Goal: Task Accomplishment & Management: Use online tool/utility

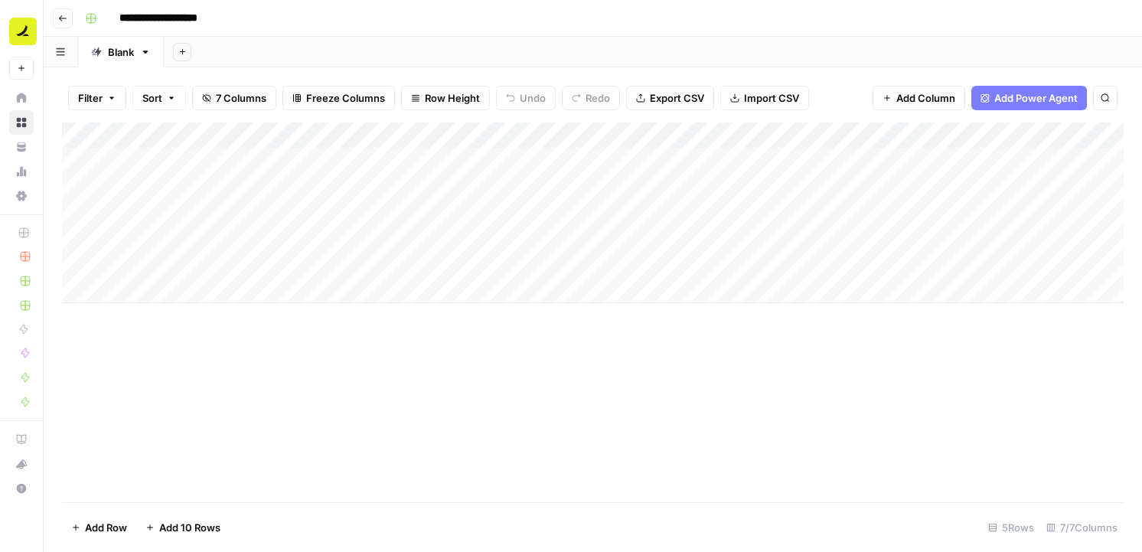
click at [278, 156] on div "Add Column" at bounding box center [593, 212] width 1062 height 181
drag, startPoint x: 290, startPoint y: 168, endPoint x: 289, endPoint y: 231, distance: 63.5
click at [289, 231] on div "Add Column" at bounding box center [593, 212] width 1062 height 181
click at [272, 161] on div "Add Column" at bounding box center [593, 212] width 1062 height 181
type input "**********"
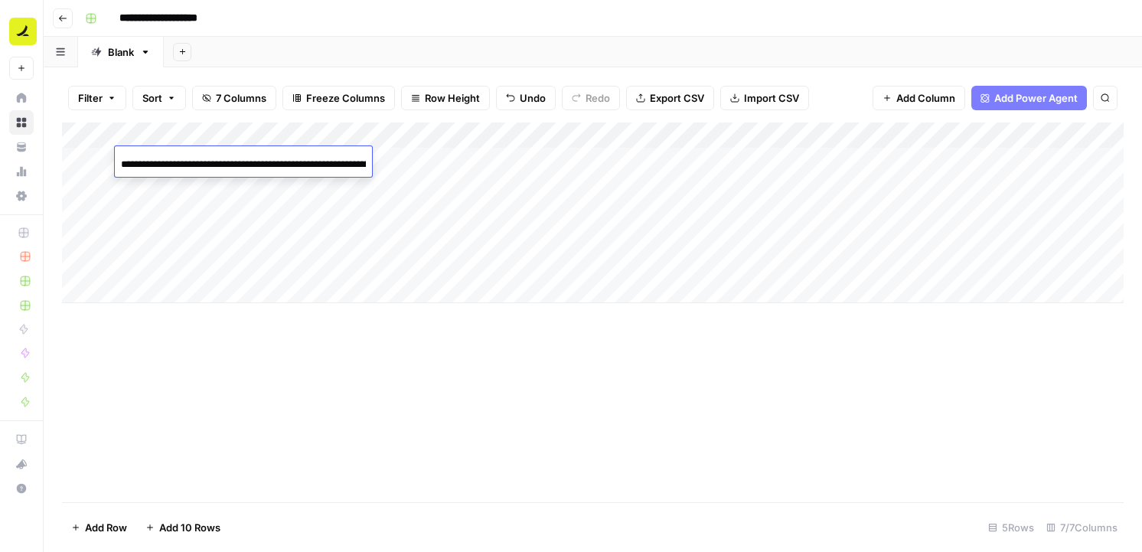
scroll to position [0, 553]
click at [271, 192] on div "Add Column" at bounding box center [593, 212] width 1062 height 181
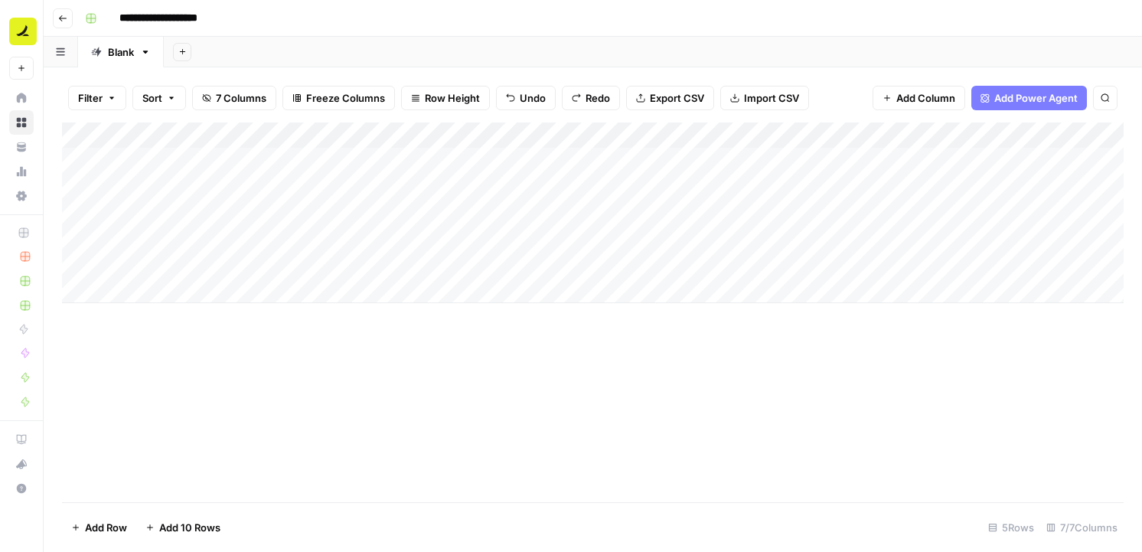
click at [233, 165] on div "Add Column" at bounding box center [593, 212] width 1062 height 181
click at [246, 254] on div "Add Column" at bounding box center [593, 212] width 1062 height 181
click at [239, 172] on div "Add Column" at bounding box center [593, 212] width 1062 height 181
click at [731, 155] on div "Add Column" at bounding box center [593, 212] width 1062 height 181
click at [286, 164] on div "Add Column" at bounding box center [593, 212] width 1062 height 181
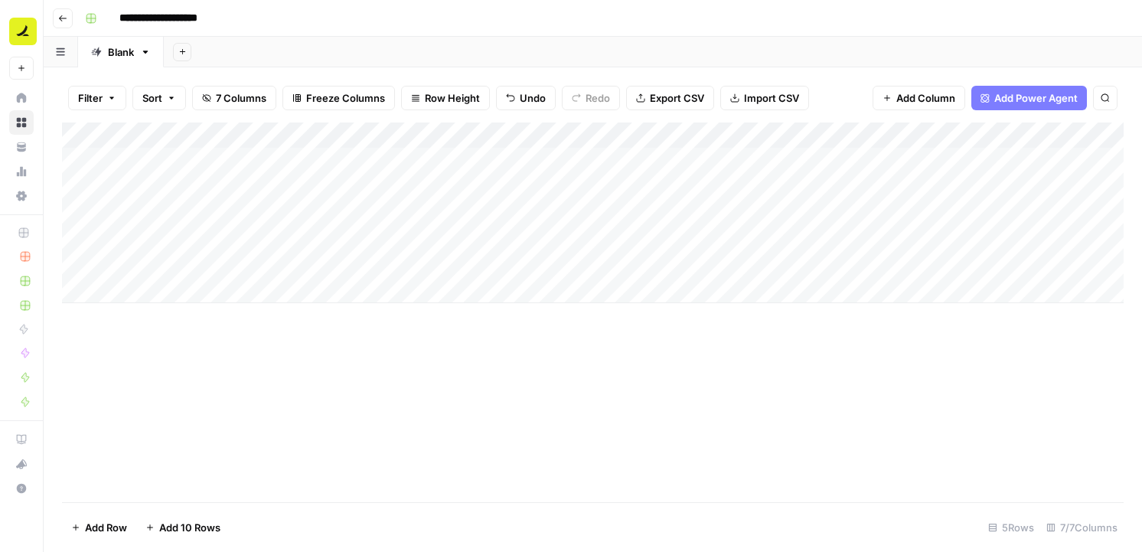
click at [445, 160] on div "Add Column" at bounding box center [593, 212] width 1062 height 181
click at [442, 186] on div "Add Column" at bounding box center [593, 212] width 1062 height 181
click at [440, 215] on div "Add Column" at bounding box center [593, 212] width 1062 height 181
click at [440, 243] on div "Add Column" at bounding box center [593, 212] width 1062 height 181
click at [440, 266] on div "Add Column" at bounding box center [593, 212] width 1062 height 181
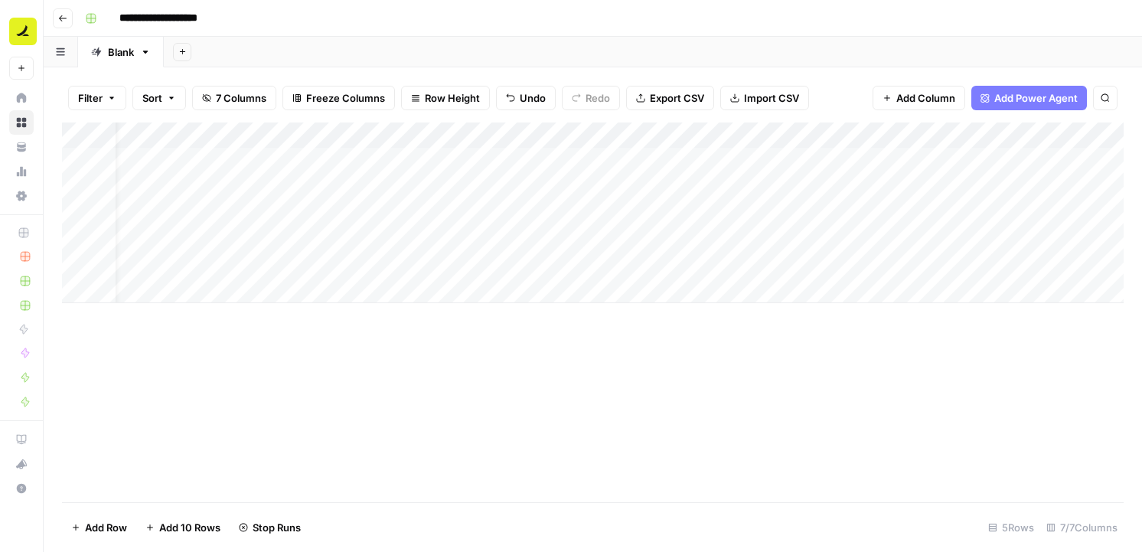
scroll to position [0, 92]
click at [927, 160] on div "Add Column" at bounding box center [593, 212] width 1062 height 181
click at [923, 187] on div "Add Column" at bounding box center [593, 212] width 1062 height 181
click at [922, 209] on div "Add Column" at bounding box center [593, 212] width 1062 height 181
click at [922, 240] on div "Add Column" at bounding box center [593, 212] width 1062 height 181
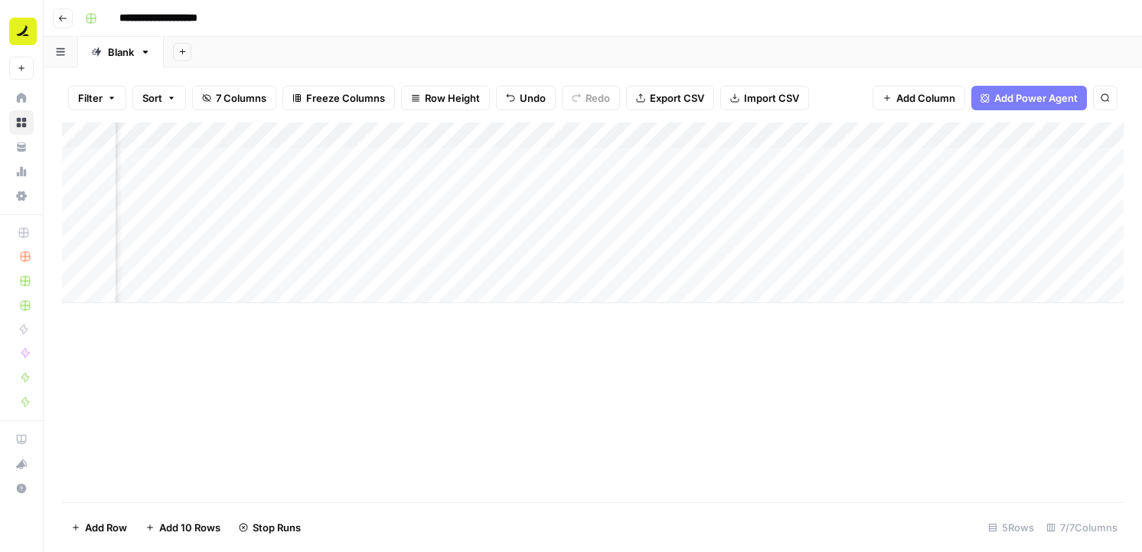
click at [920, 266] on div "Add Column" at bounding box center [593, 212] width 1062 height 181
click at [901, 159] on div "Add Column" at bounding box center [593, 212] width 1062 height 181
click at [1003, 158] on div "Add Column" at bounding box center [593, 212] width 1062 height 181
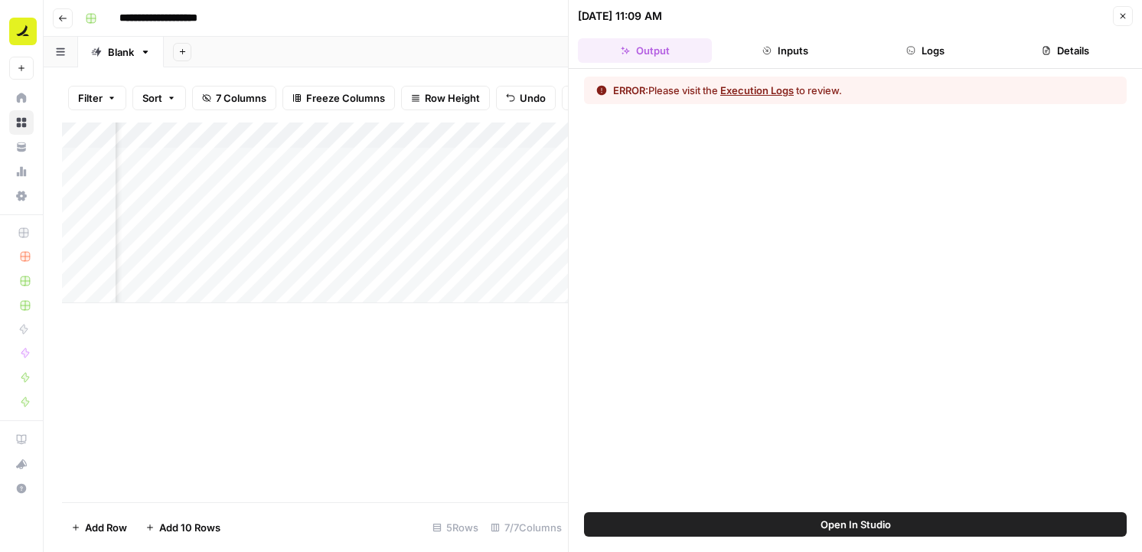
click at [785, 93] on button "Execution Logs" at bounding box center [756, 90] width 73 height 15
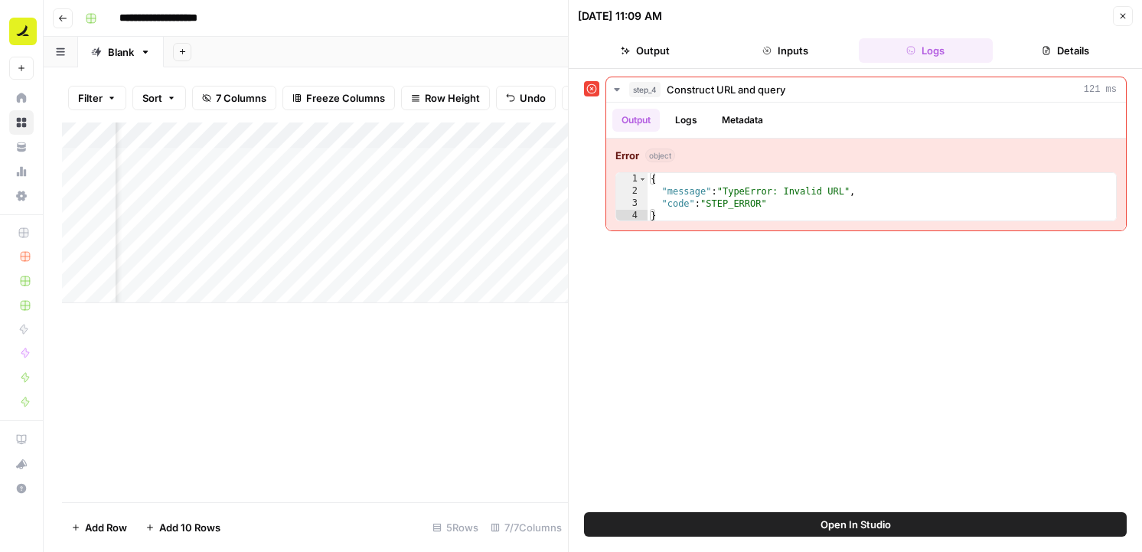
click at [1122, 15] on icon "button" at bounding box center [1122, 15] width 9 height 9
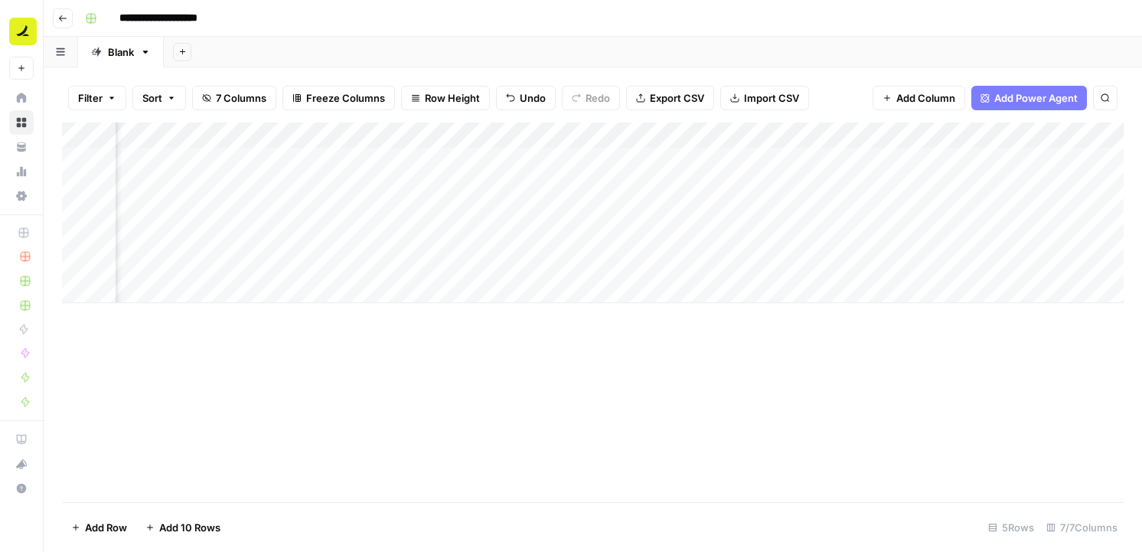
scroll to position [0, 129]
click at [961, 133] on div "Add Column" at bounding box center [593, 212] width 1062 height 181
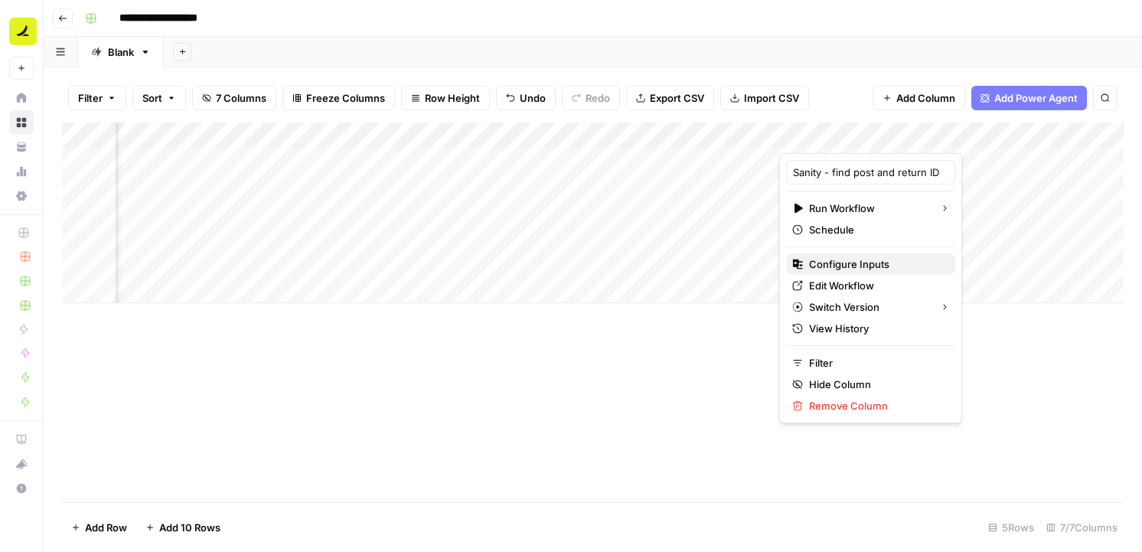
click at [867, 263] on span "Configure Inputs" at bounding box center [876, 263] width 134 height 15
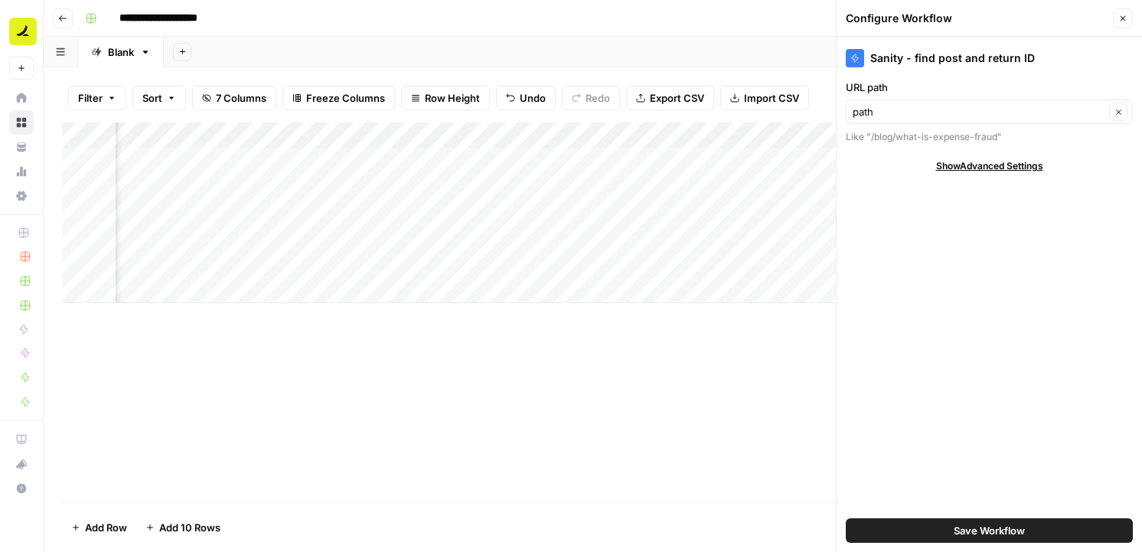
click at [736, 354] on div "Add Column" at bounding box center [593, 312] width 1062 height 380
click at [1113, 13] on button "Close" at bounding box center [1123, 18] width 20 height 20
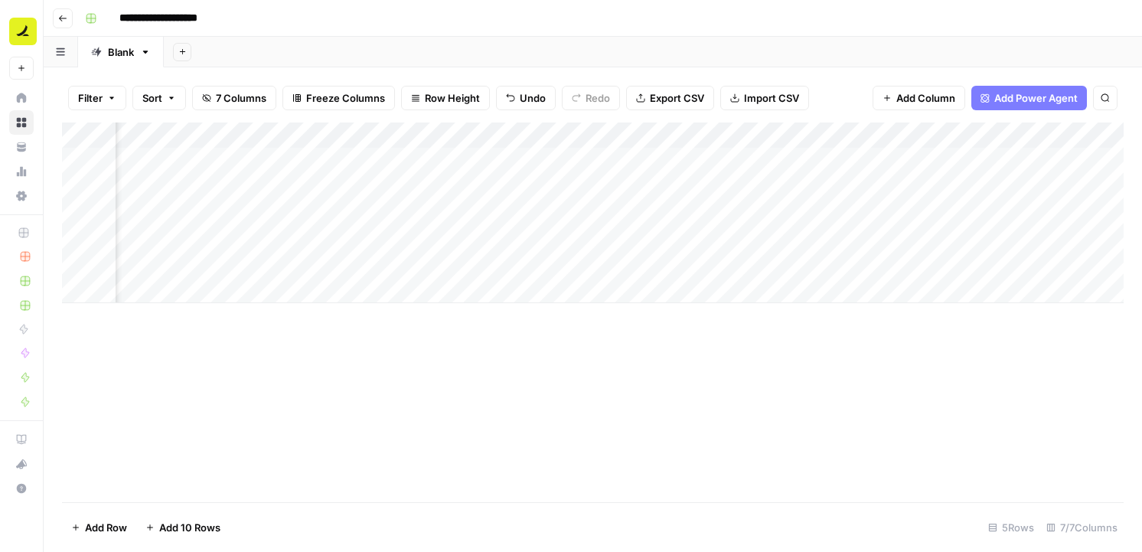
click at [968, 136] on div "Add Column" at bounding box center [593, 212] width 1062 height 181
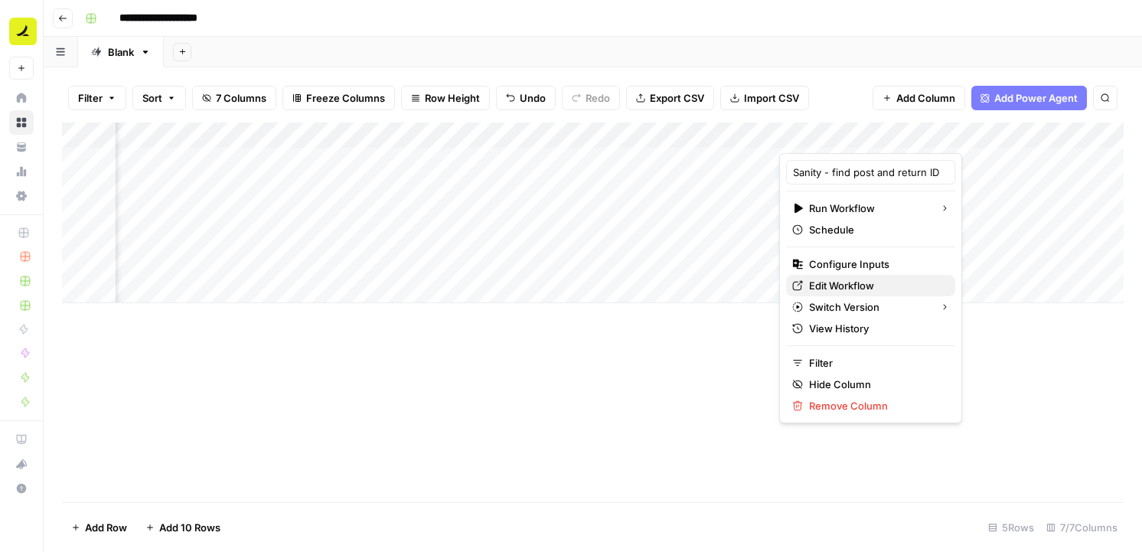
click at [863, 288] on span "Edit Workflow" at bounding box center [876, 285] width 134 height 15
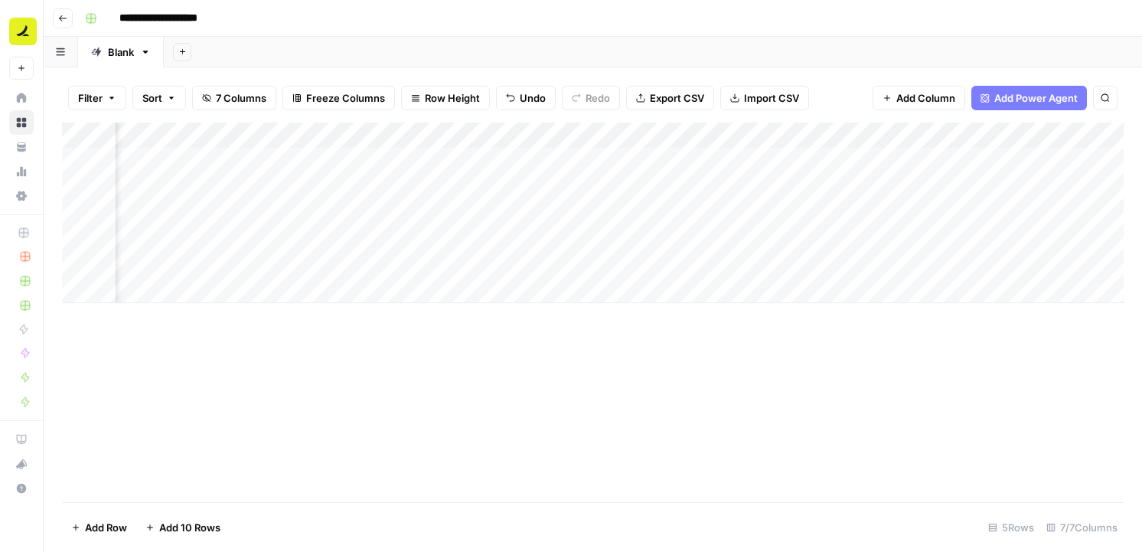
click at [966, 136] on div "Add Column" at bounding box center [593, 212] width 1062 height 181
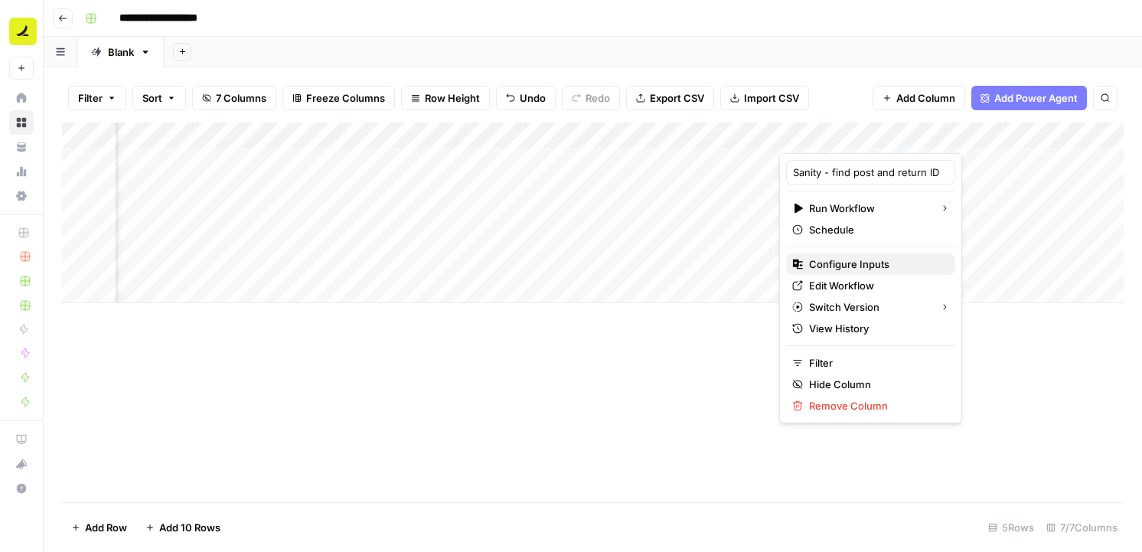
click at [869, 267] on span "Configure Inputs" at bounding box center [876, 263] width 134 height 15
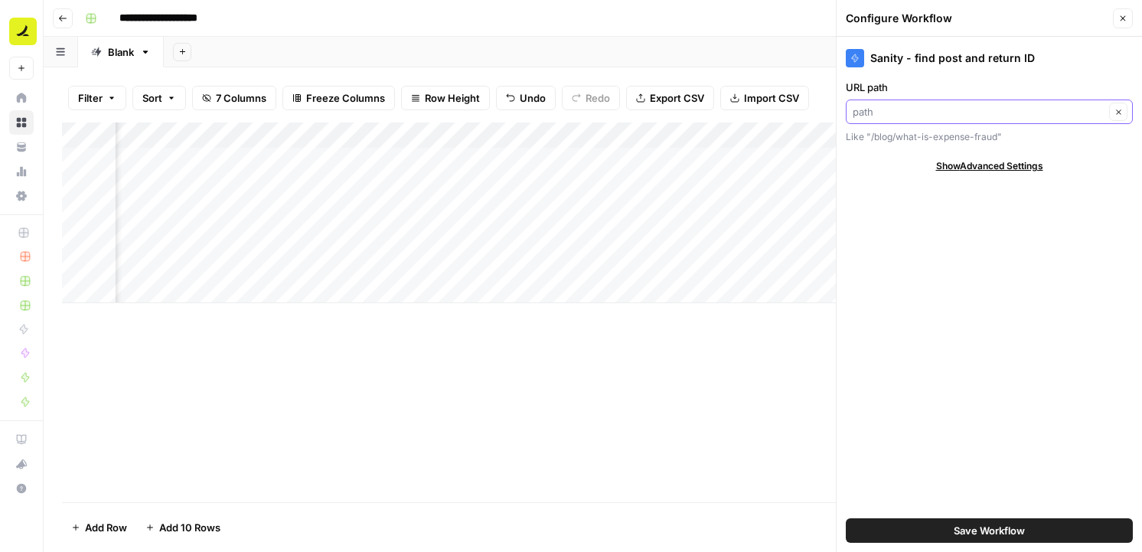
click at [926, 117] on input "URL path" at bounding box center [979, 111] width 252 height 15
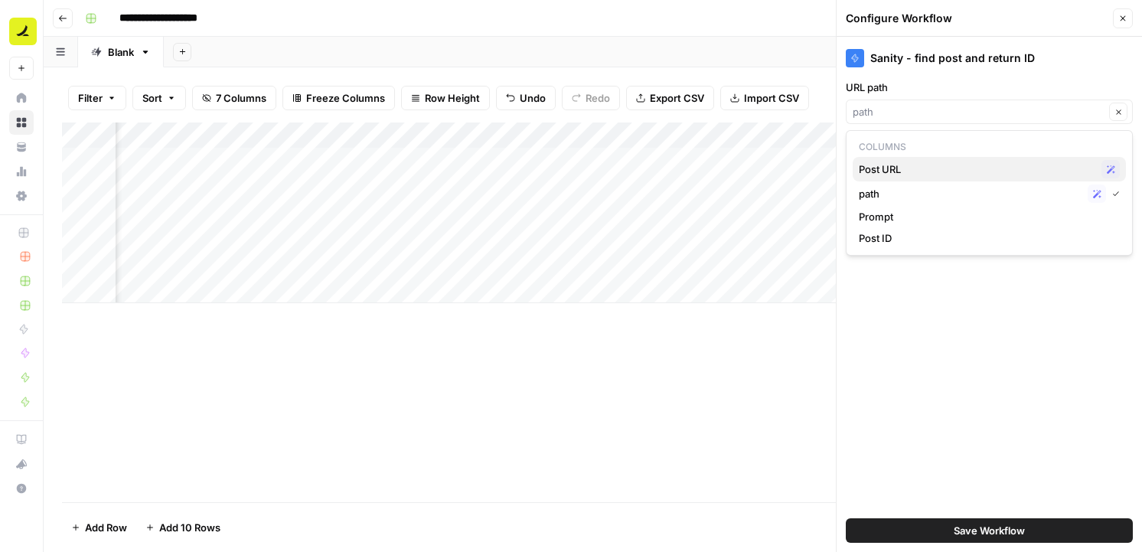
click at [919, 168] on span "Post URL" at bounding box center [977, 169] width 237 height 15
type input "Post URL"
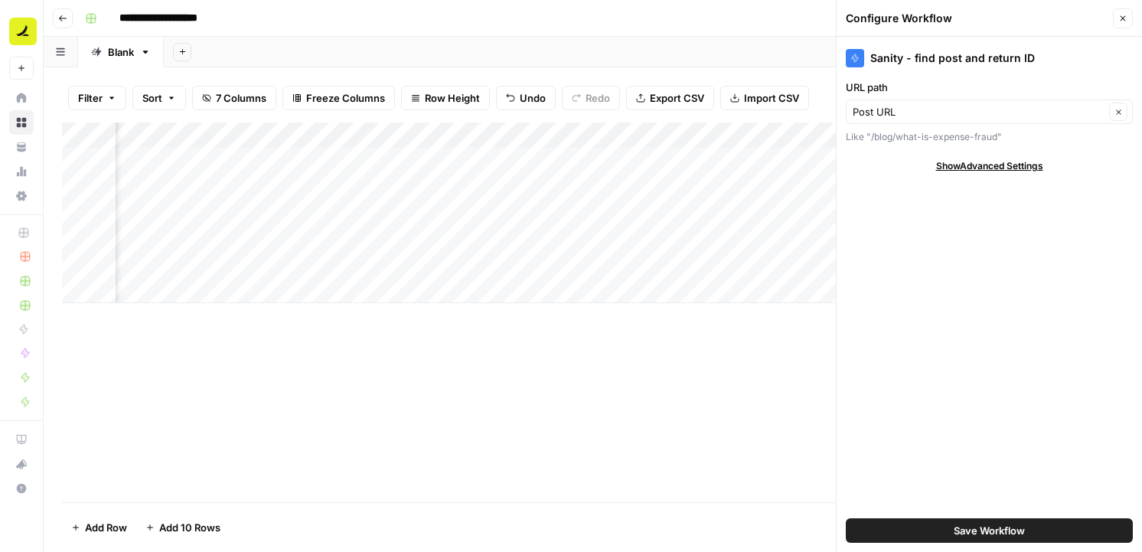
click at [981, 527] on span "Save Workflow" at bounding box center [989, 530] width 71 height 15
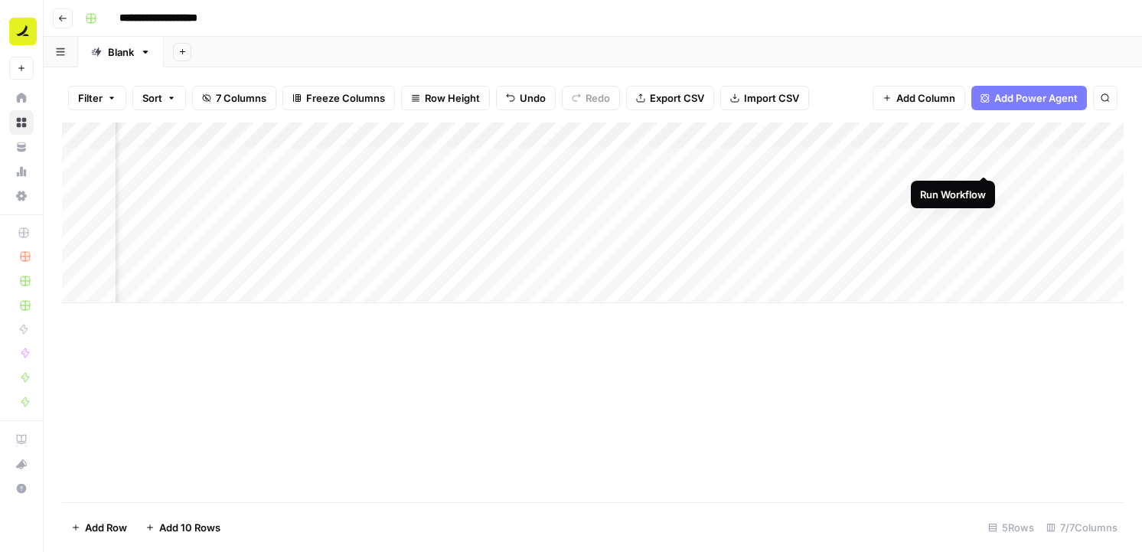
click at [978, 158] on div "Add Column" at bounding box center [593, 212] width 1062 height 181
click at [854, 137] on div "Add Column" at bounding box center [593, 212] width 1062 height 181
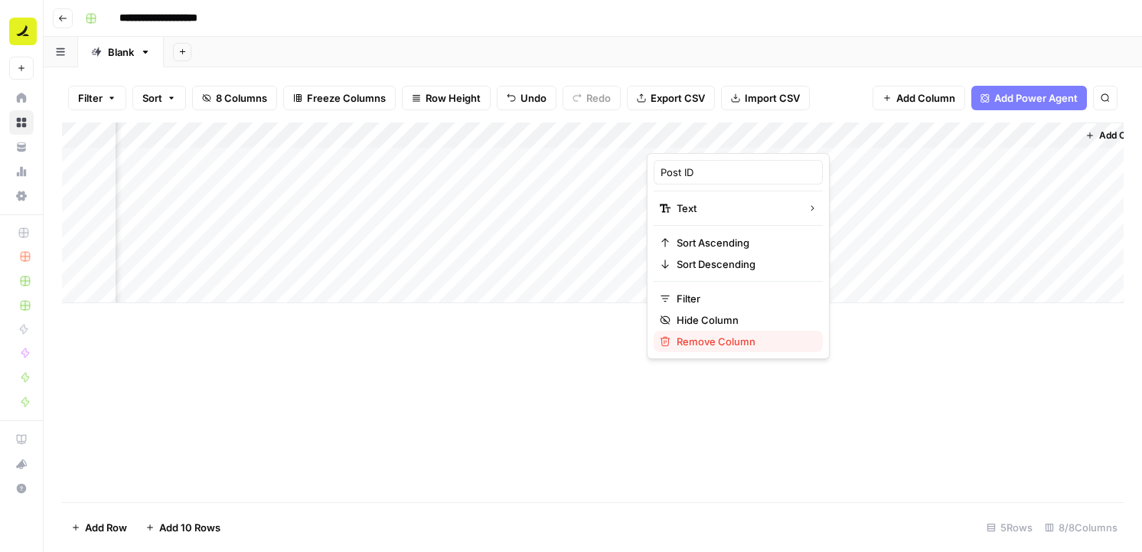
click at [741, 336] on span "Remove Column" at bounding box center [744, 341] width 134 height 15
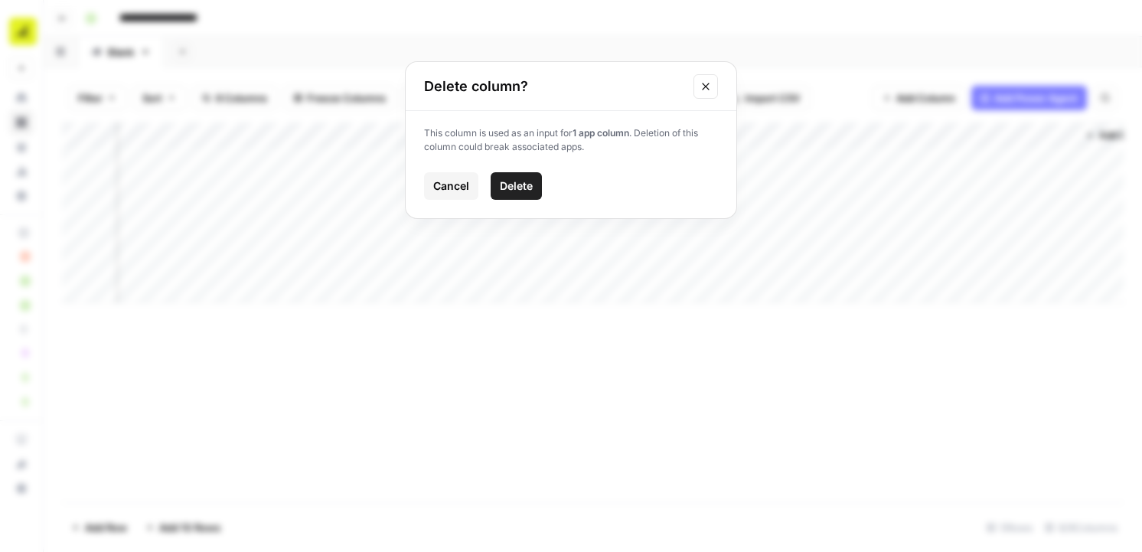
click at [529, 188] on span "Delete" at bounding box center [516, 185] width 33 height 15
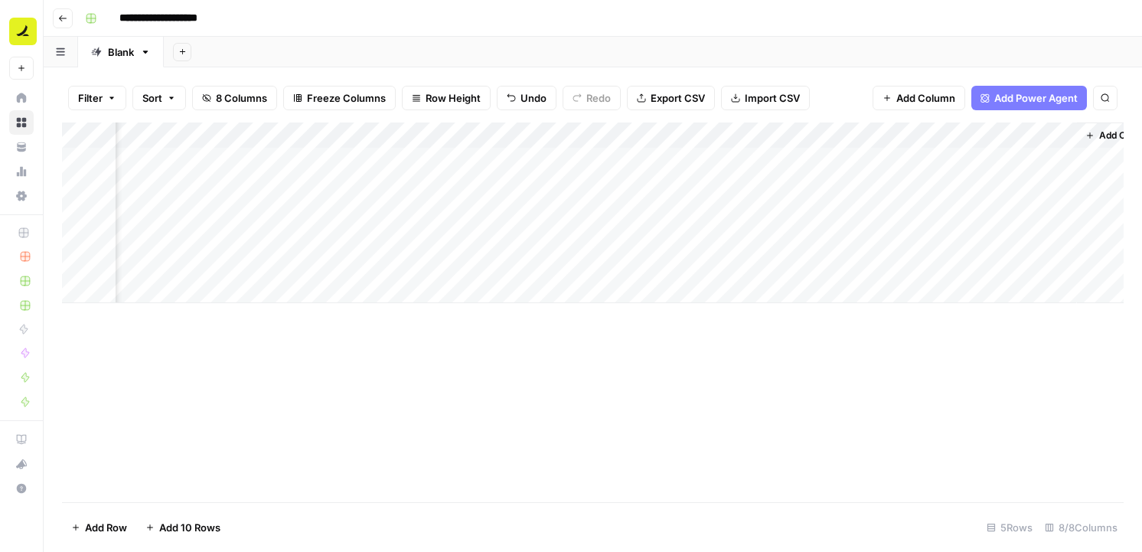
scroll to position [0, 436]
click at [1006, 133] on div "Add Column" at bounding box center [593, 212] width 1062 height 181
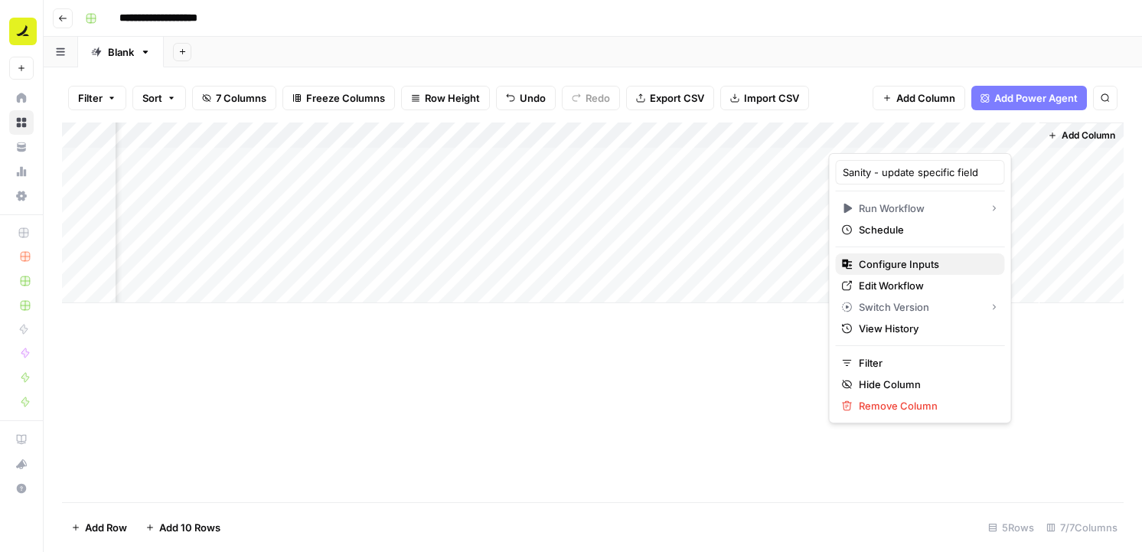
click at [916, 266] on span "Configure Inputs" at bounding box center [926, 263] width 134 height 15
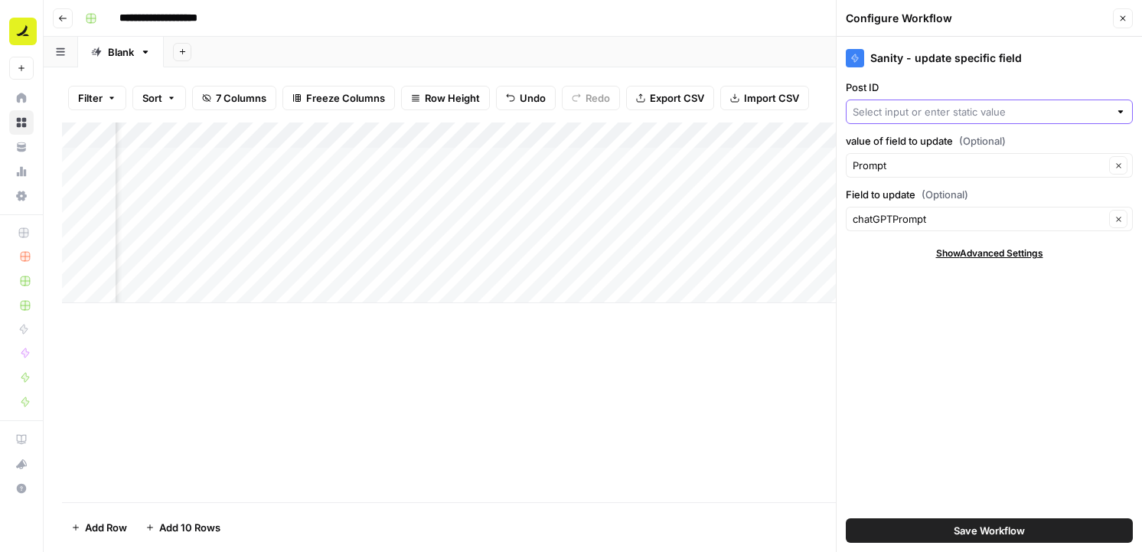
click at [942, 106] on input "Post ID" at bounding box center [981, 111] width 256 height 15
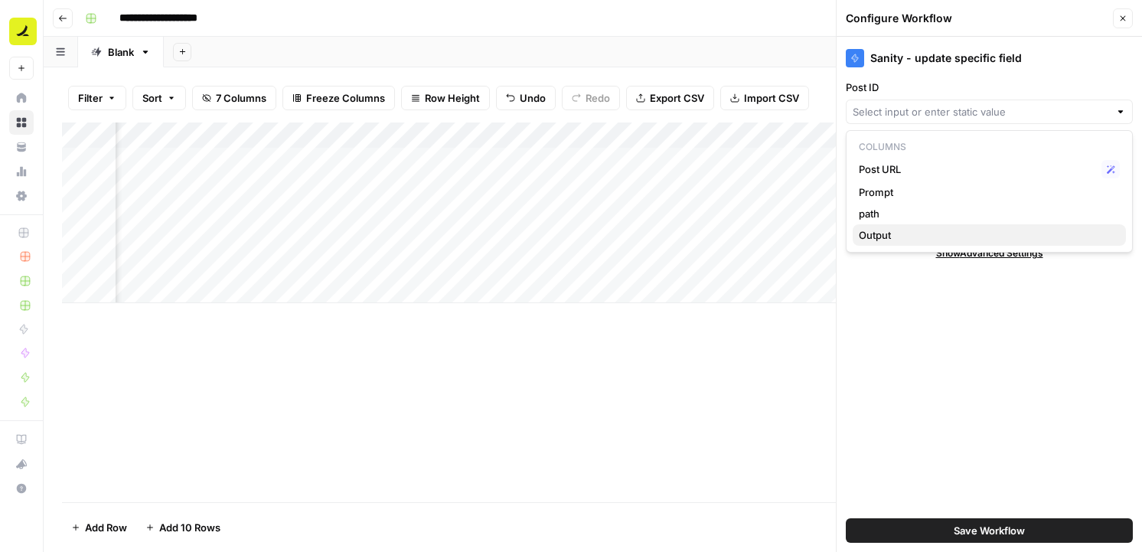
click at [928, 231] on span "Output" at bounding box center [986, 234] width 255 height 15
type input "Output"
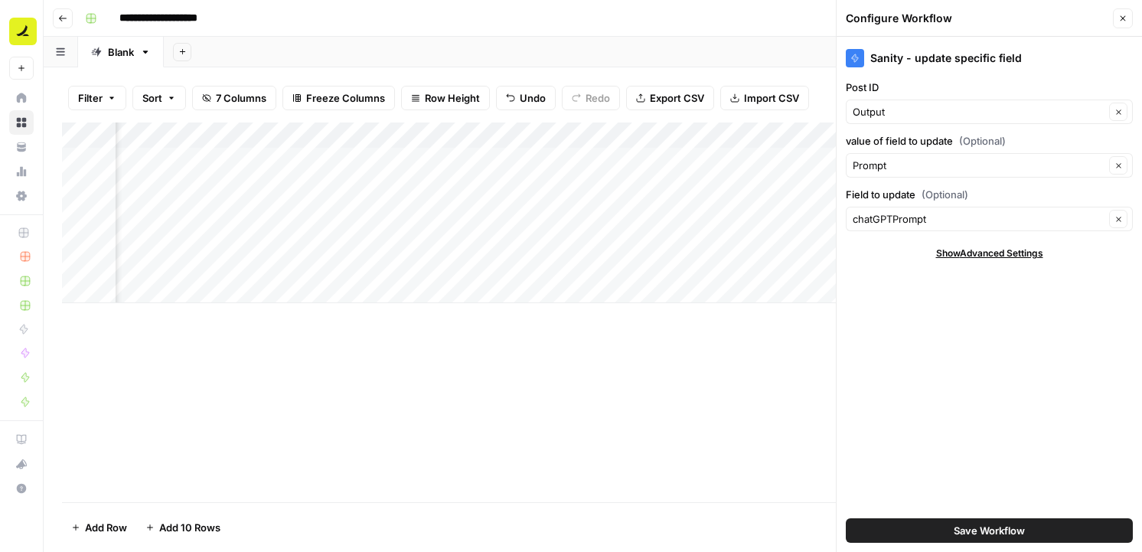
click at [968, 537] on span "Save Workflow" at bounding box center [989, 530] width 71 height 15
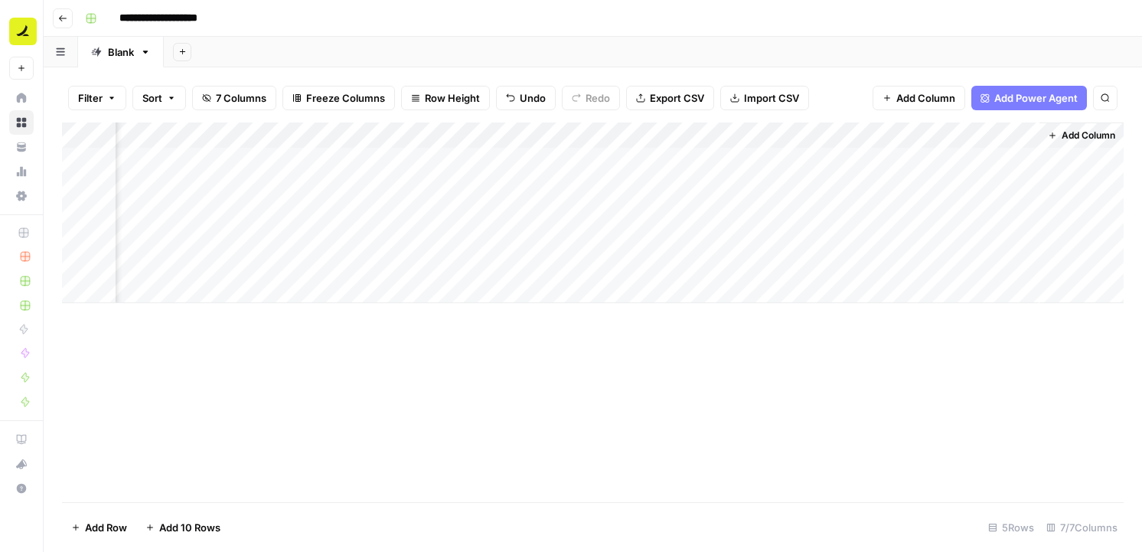
click at [936, 163] on div "Add Column" at bounding box center [593, 212] width 1062 height 181
click at [338, 147] on div "Add Column" at bounding box center [593, 212] width 1062 height 181
click at [413, 159] on div "Add Column" at bounding box center [593, 212] width 1062 height 181
click at [1002, 160] on div "Add Column" at bounding box center [593, 212] width 1062 height 181
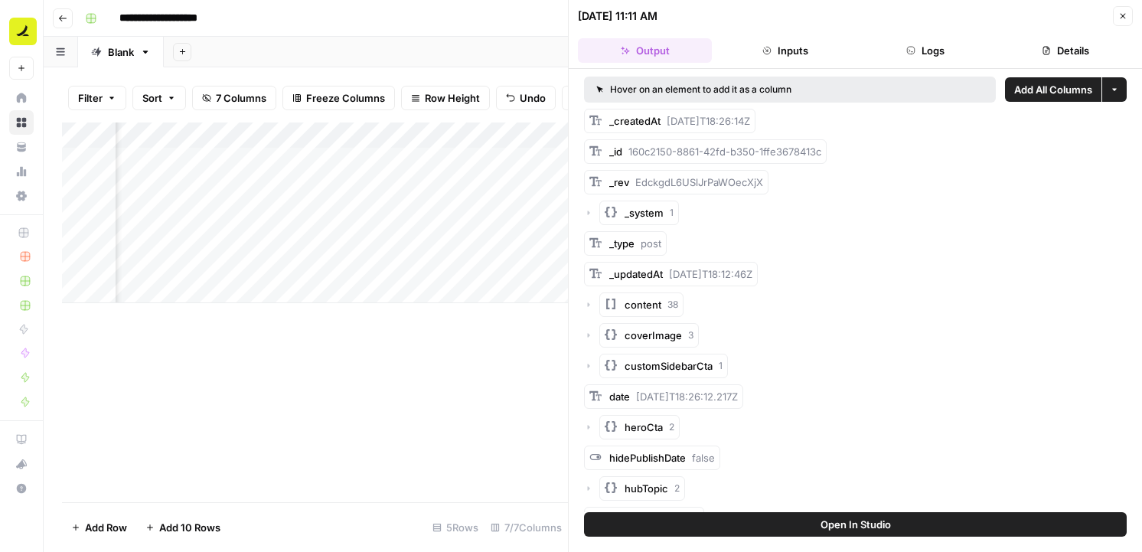
click at [811, 48] on button "Inputs" at bounding box center [785, 50] width 134 height 24
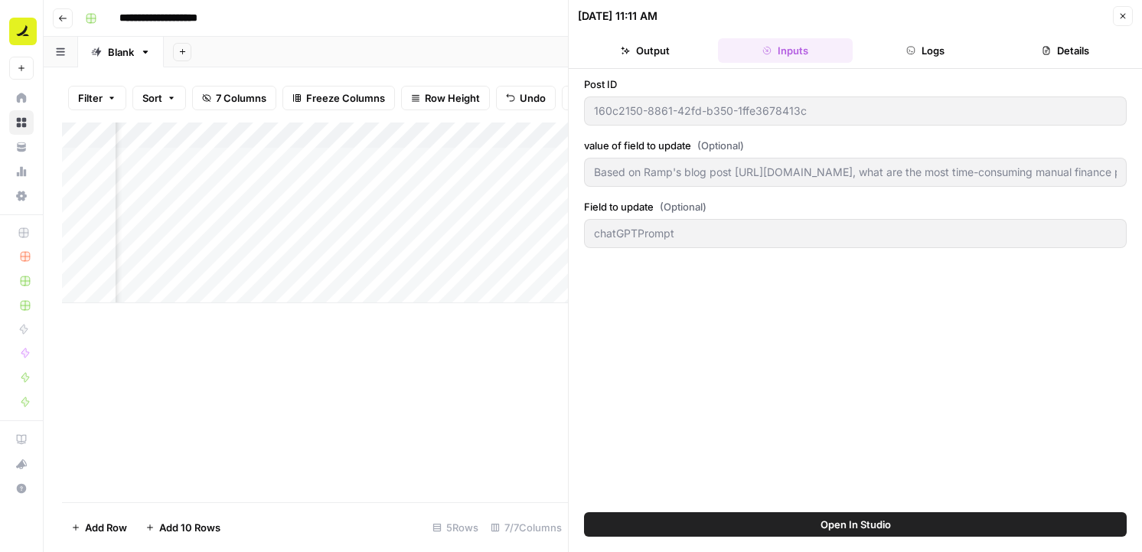
click at [945, 46] on button "Logs" at bounding box center [926, 50] width 134 height 24
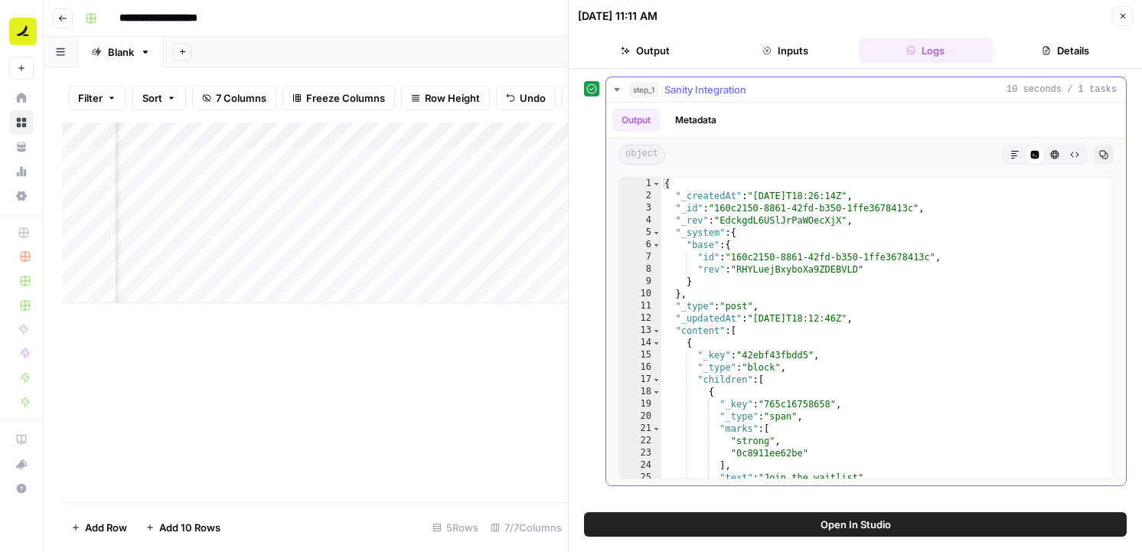
click at [681, 122] on button "Metadata" at bounding box center [696, 120] width 60 height 23
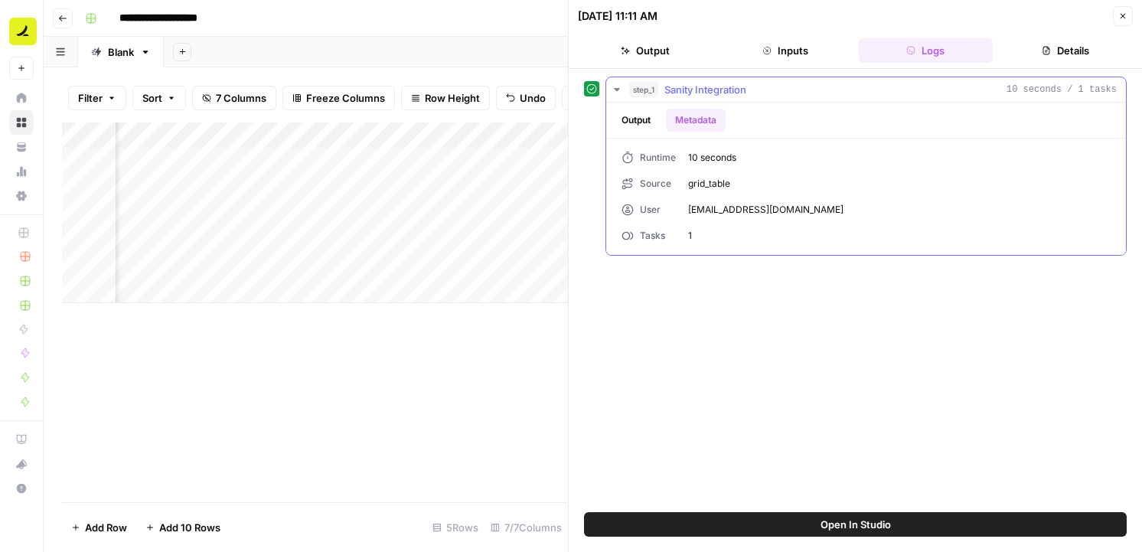
click at [646, 113] on button "Output" at bounding box center [635, 120] width 47 height 23
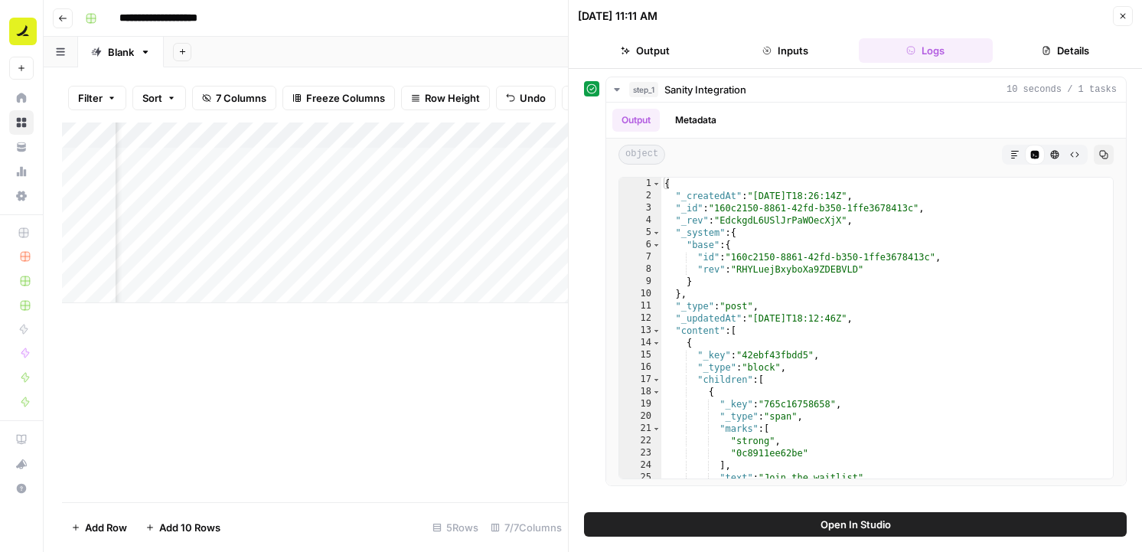
click at [1119, 20] on icon "button" at bounding box center [1122, 15] width 9 height 9
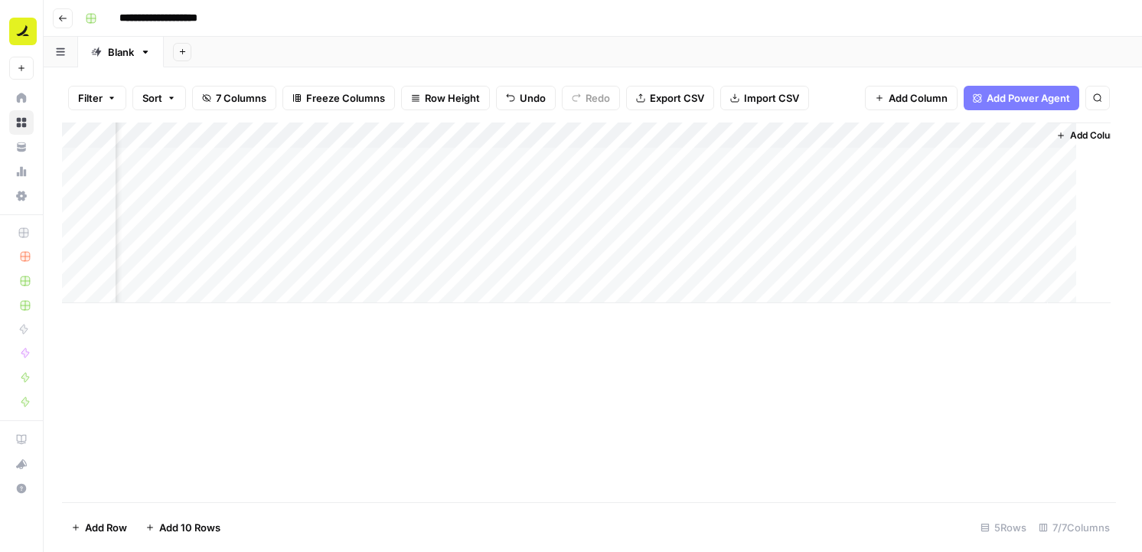
scroll to position [0, 417]
click at [1026, 137] on div "Add Column" at bounding box center [593, 212] width 1062 height 181
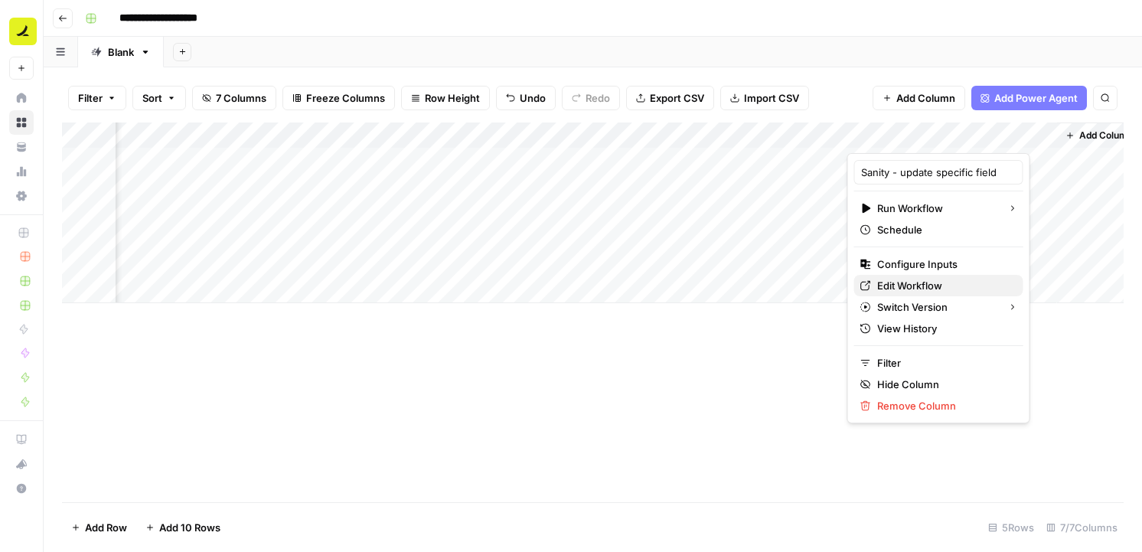
click at [926, 283] on span "Edit Workflow" at bounding box center [944, 285] width 134 height 15
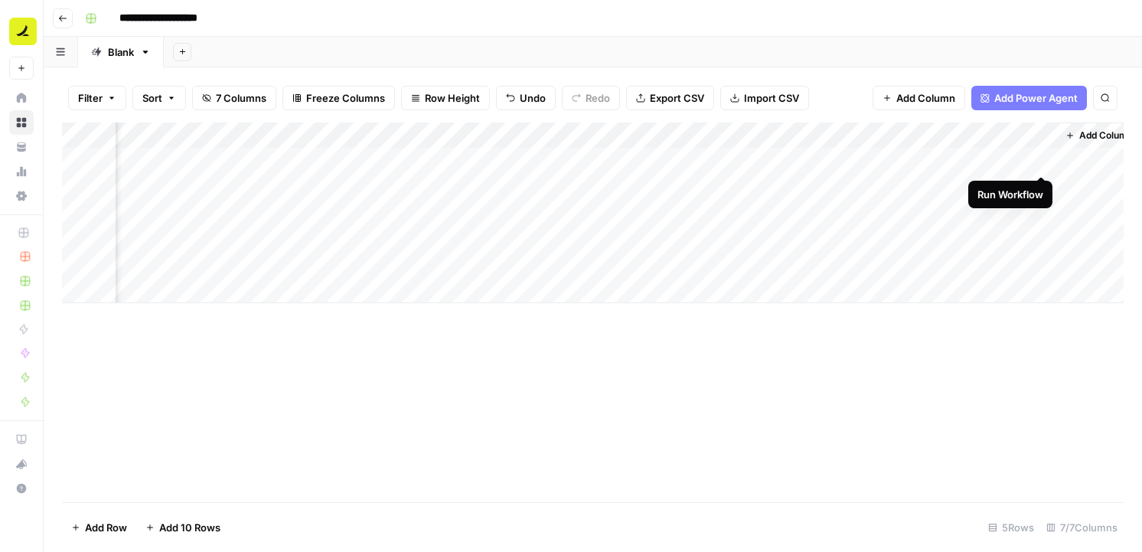
click at [1038, 163] on div "Add Column" at bounding box center [593, 212] width 1062 height 181
click at [925, 154] on div "Add Column" at bounding box center [593, 212] width 1062 height 181
click at [535, 140] on div "Add Column" at bounding box center [593, 212] width 1062 height 181
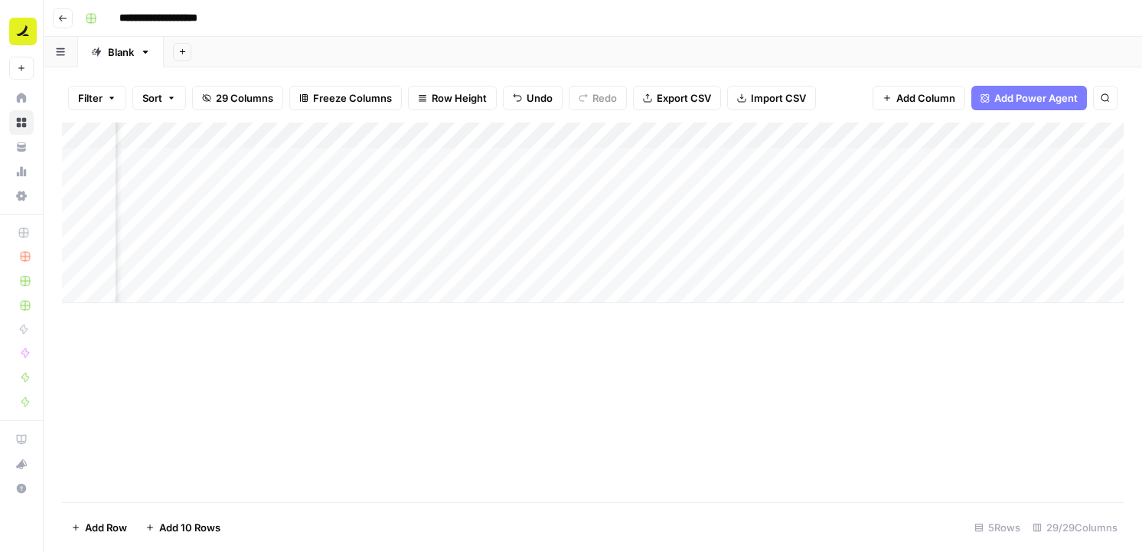
click at [674, 250] on div "Add Column" at bounding box center [593, 212] width 1062 height 181
click at [654, 135] on div "Add Column" at bounding box center [593, 212] width 1062 height 181
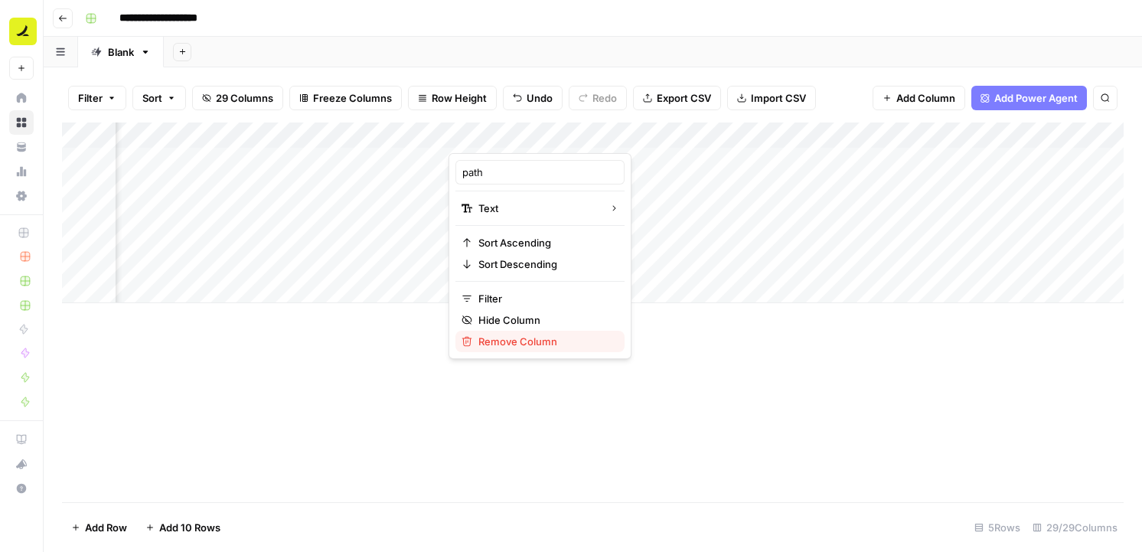
click at [547, 335] on span "Remove Column" at bounding box center [545, 341] width 134 height 15
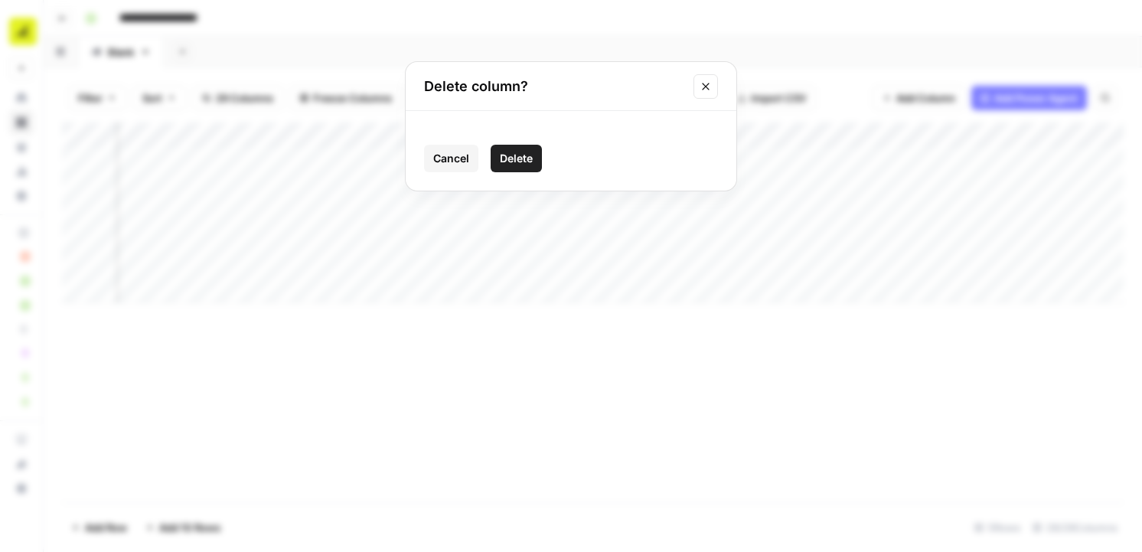
click at [517, 152] on span "Delete" at bounding box center [516, 158] width 33 height 15
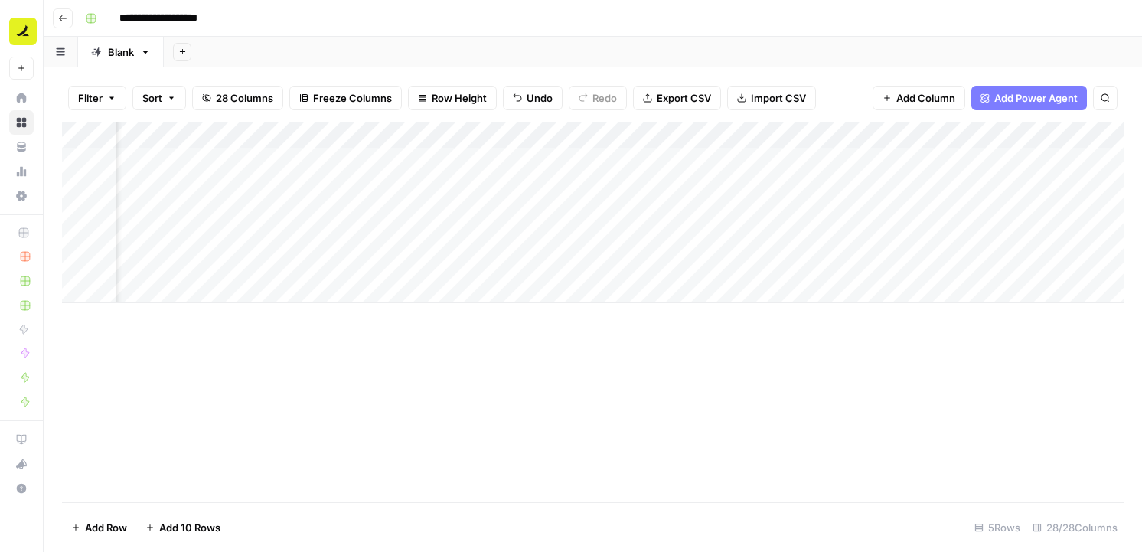
scroll to position [0, 0]
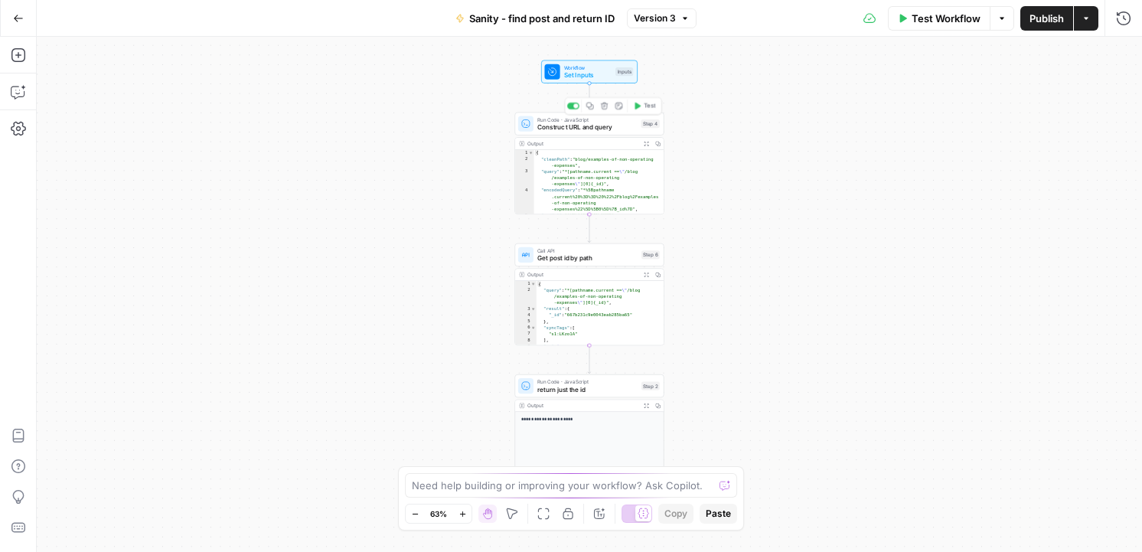
click at [599, 125] on span "Construct URL and query" at bounding box center [587, 127] width 100 height 10
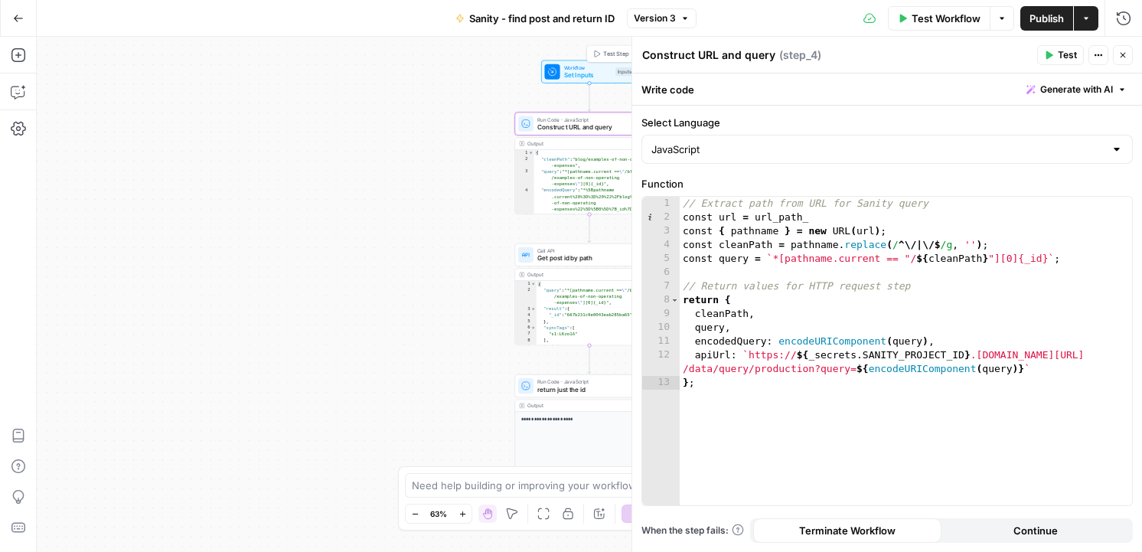
click at [448, 129] on div "Workflow Set Inputs Inputs Test Step Run Code · JavaScript Construct URL and qu…" at bounding box center [589, 294] width 1105 height 515
click at [410, 237] on div "Workflow Set Inputs Inputs Run Code · JavaScript Construct URL and query Step 4…" at bounding box center [589, 294] width 1105 height 515
click at [32, 19] on div "Go Back" at bounding box center [18, 18] width 37 height 36
click at [23, 19] on icon "button" at bounding box center [18, 18] width 11 height 11
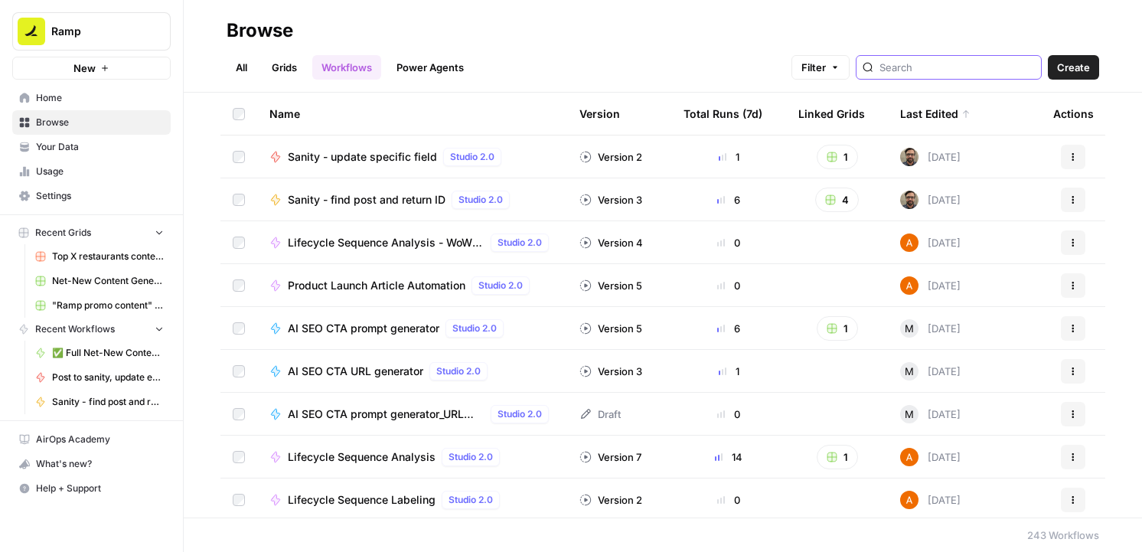
click at [974, 64] on input "search" at bounding box center [957, 67] width 155 height 15
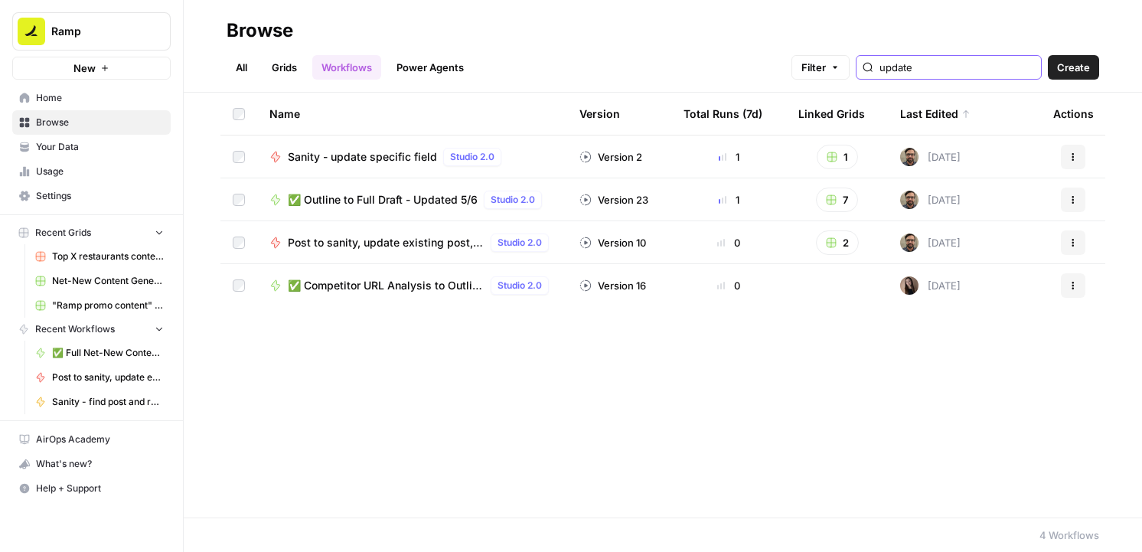
type input "update"
click at [430, 245] on span "Post to sanity, update existing post, add to end of post" at bounding box center [386, 242] width 197 height 15
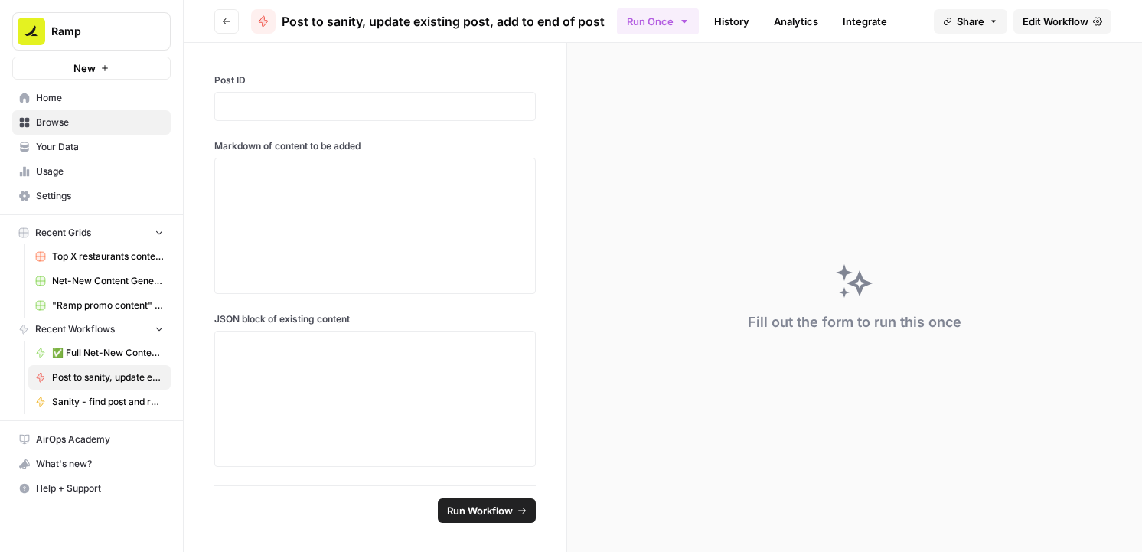
click at [1060, 24] on span "Edit Workflow" at bounding box center [1056, 21] width 66 height 15
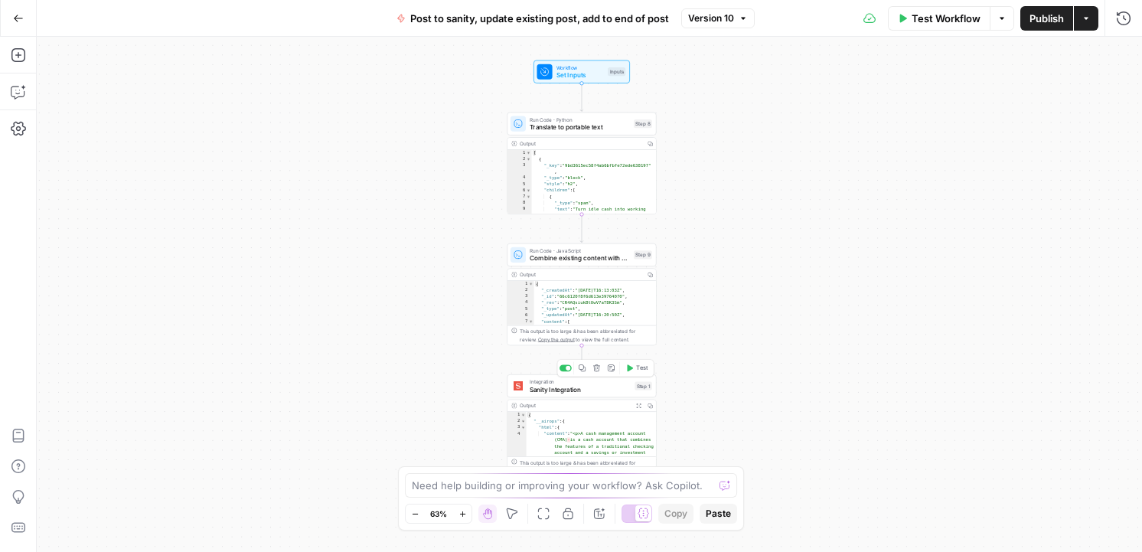
click at [599, 392] on span "Sanity Integration" at bounding box center [580, 389] width 101 height 10
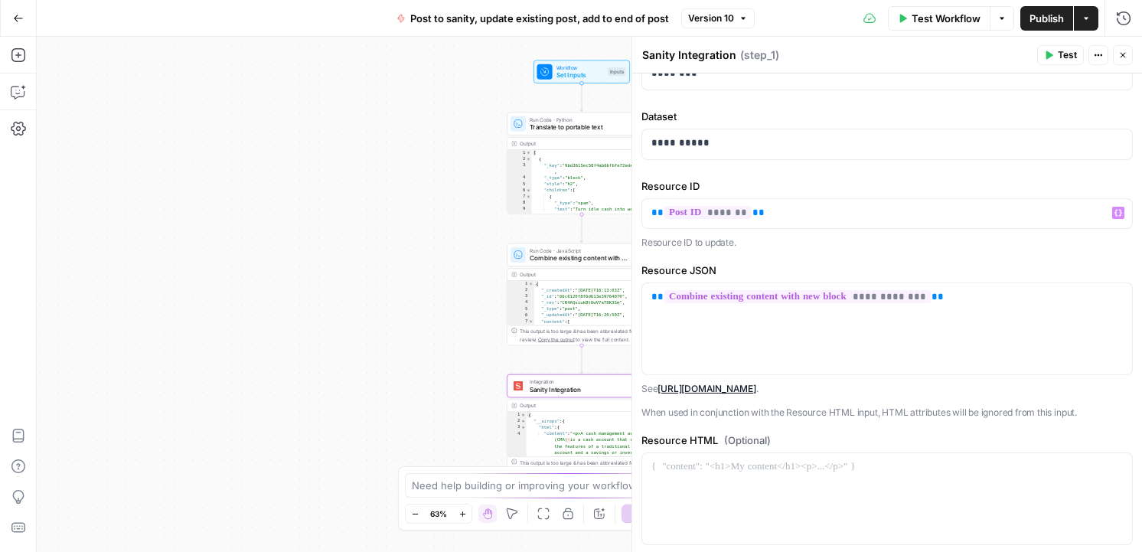
scroll to position [191, 0]
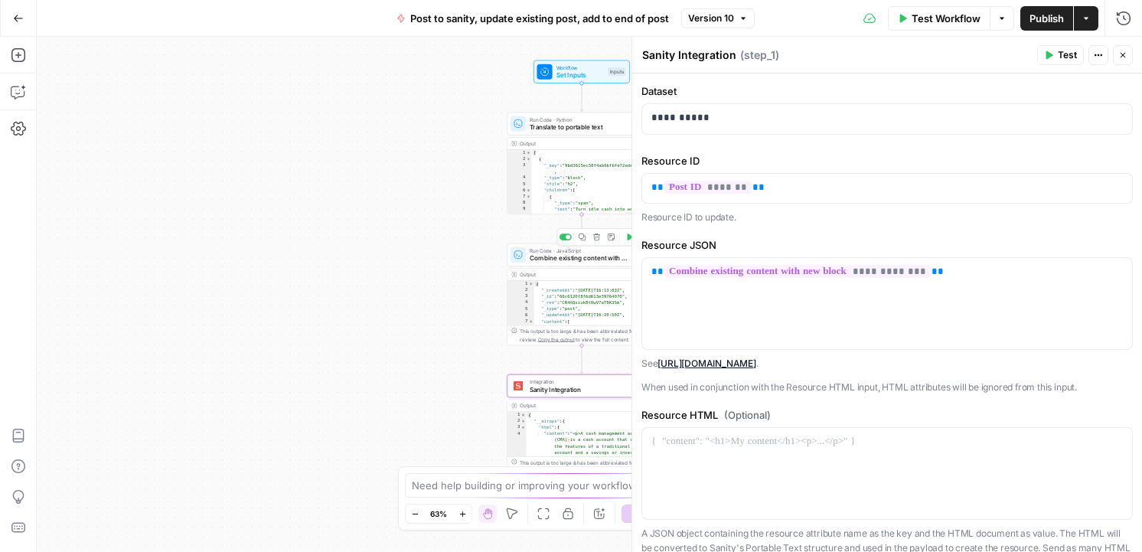
click at [582, 261] on span "Combine existing content with new block" at bounding box center [580, 258] width 100 height 10
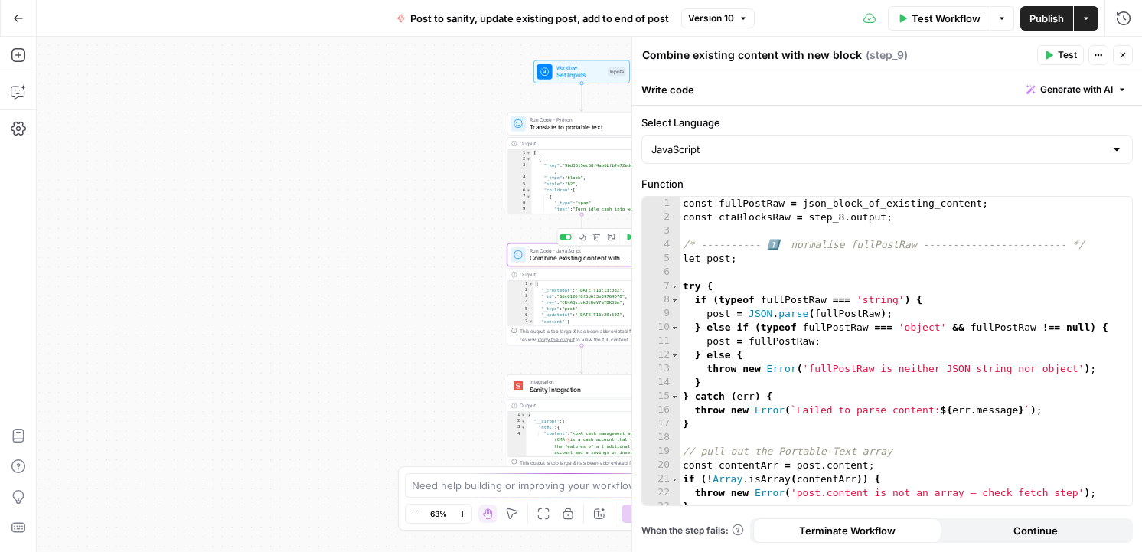
click at [586, 302] on div "{ "_createdAt" : "2024-08-21T16:13:03Z" , "_id" : "66c6120f8f6d613e39764070" , …" at bounding box center [595, 310] width 122 height 58
click at [575, 311] on div "{ "_createdAt" : "2024-08-21T16:13:03Z" , "_id" : "66c6120f8f6d613e39764070" , …" at bounding box center [595, 310] width 122 height 58
click at [583, 305] on div "{ "_createdAt" : "2024-08-21T16:13:03Z" , "_id" : "66c6120f8f6d613e39764070" , …" at bounding box center [595, 310] width 122 height 58
type textarea "**********"
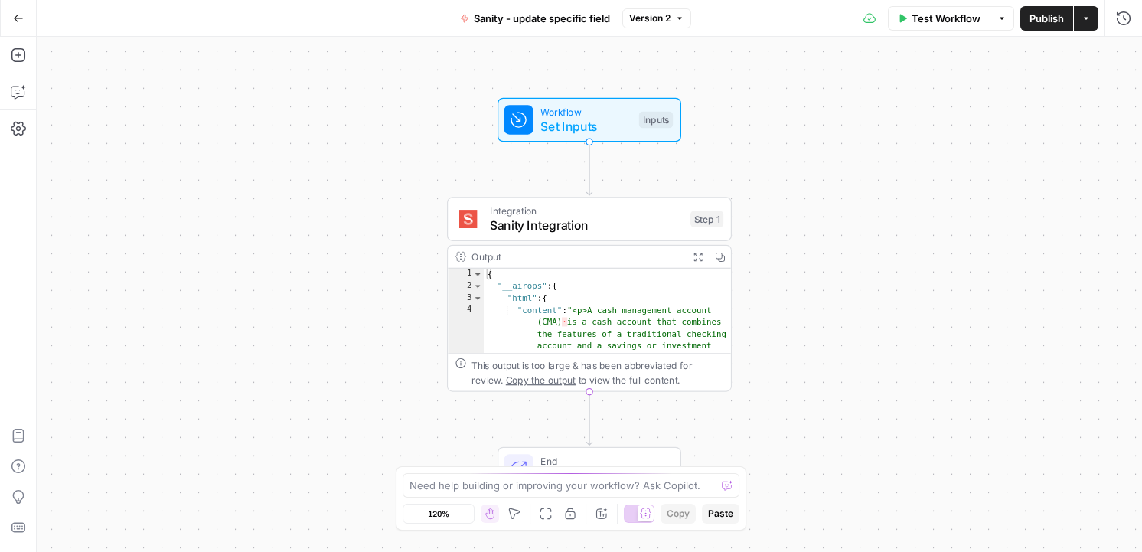
click at [631, 227] on span "Sanity Integration" at bounding box center [586, 226] width 193 height 18
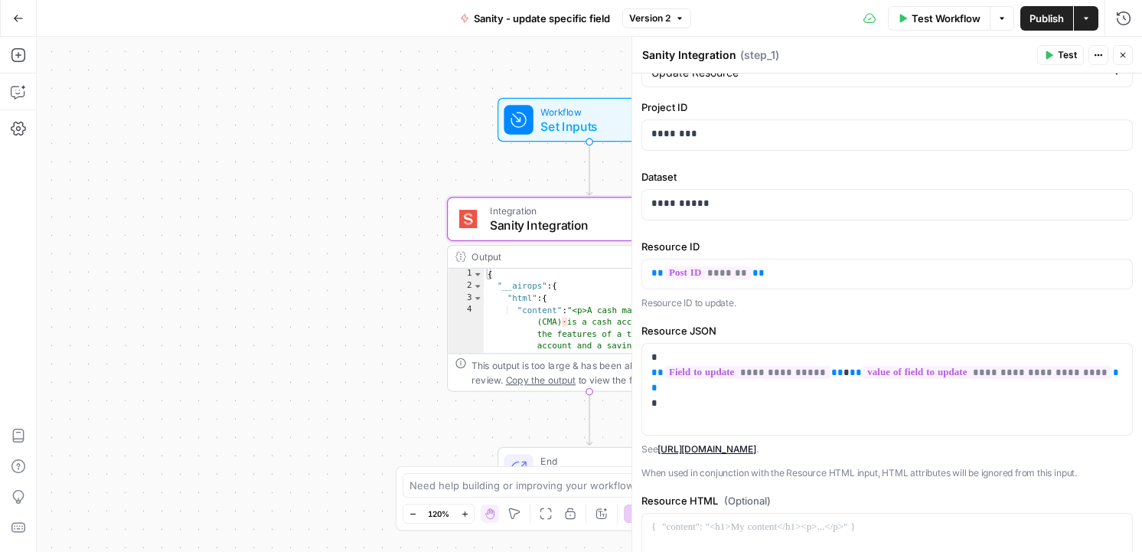
scroll to position [101, 0]
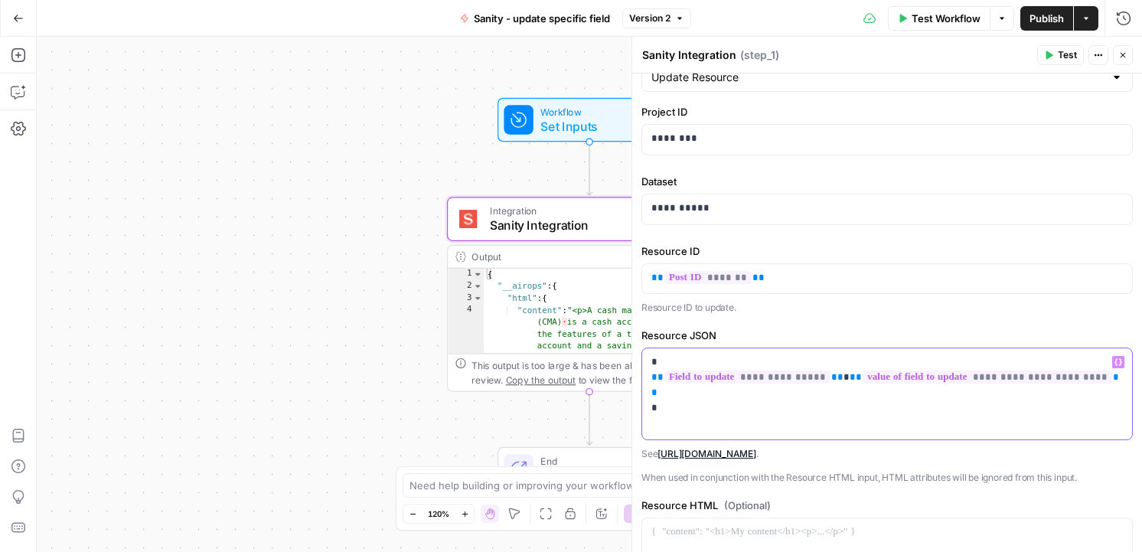
click at [650, 375] on div "**********" at bounding box center [887, 393] width 490 height 91
click at [834, 378] on p "**********" at bounding box center [887, 377] width 472 height 46
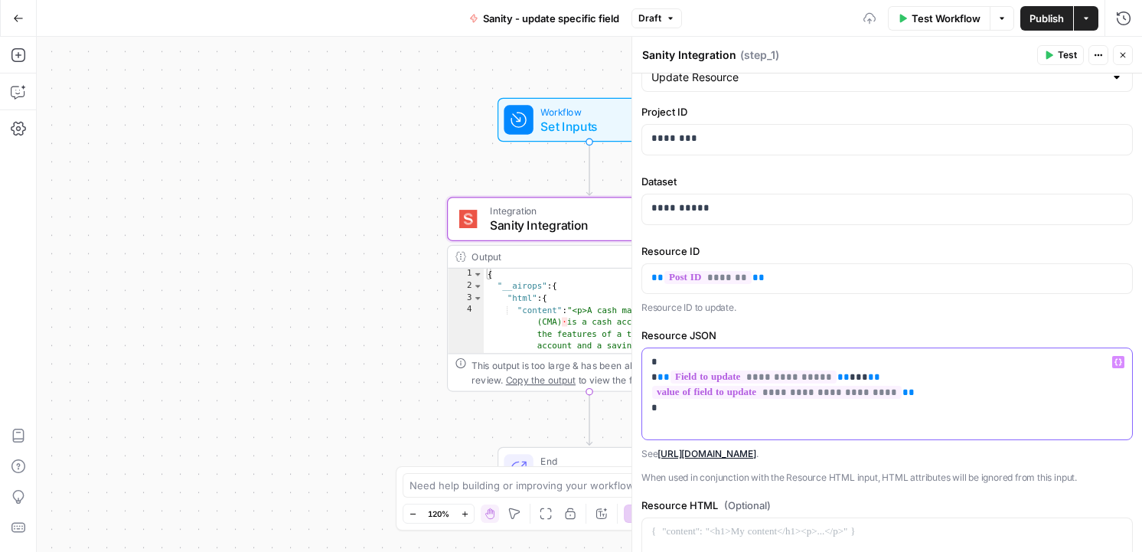
click at [1109, 374] on p "**********" at bounding box center [887, 377] width 472 height 46
click at [1049, 18] on span "Publish" at bounding box center [1047, 18] width 34 height 15
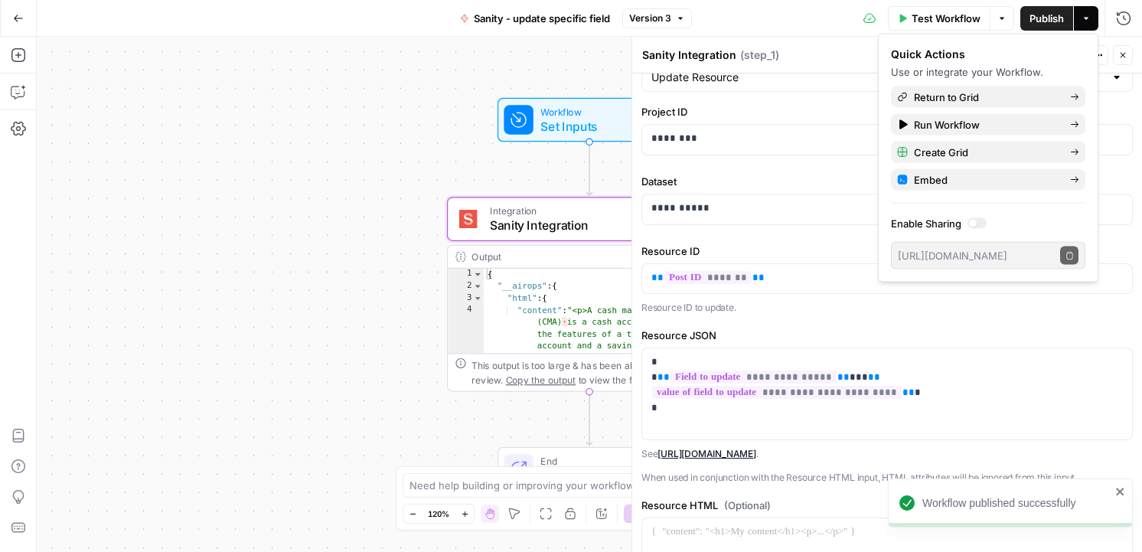
click at [1125, 58] on icon "button" at bounding box center [1122, 55] width 9 height 9
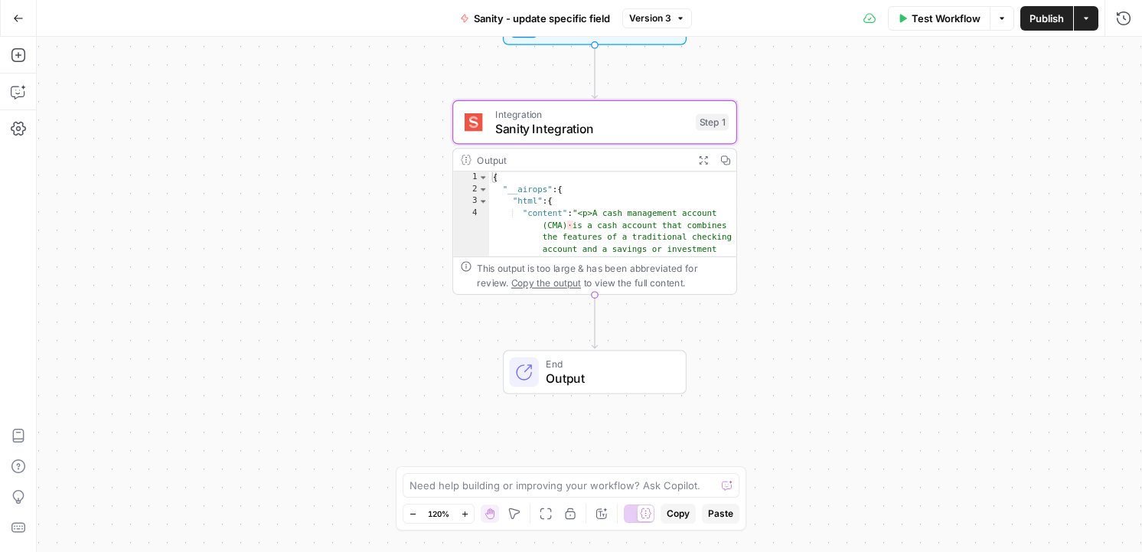
click at [626, 370] on span "Output" at bounding box center [608, 378] width 125 height 18
